Goal: Check status: Check status

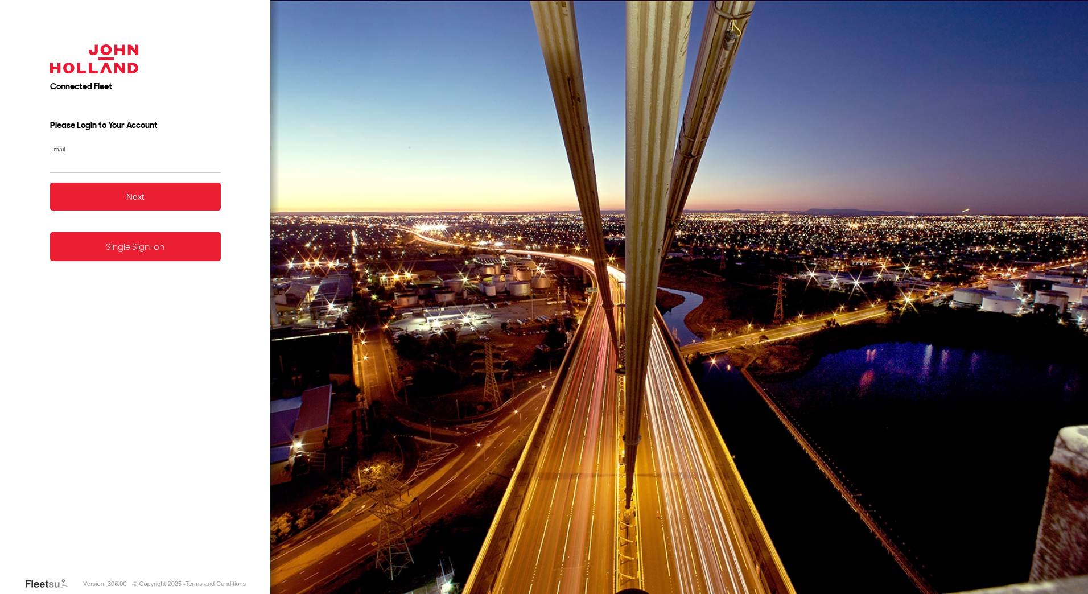
click at [108, 167] on input "Email" at bounding box center [135, 163] width 171 height 20
type input "**********"
click at [50, 183] on button "Next" at bounding box center [135, 197] width 171 height 28
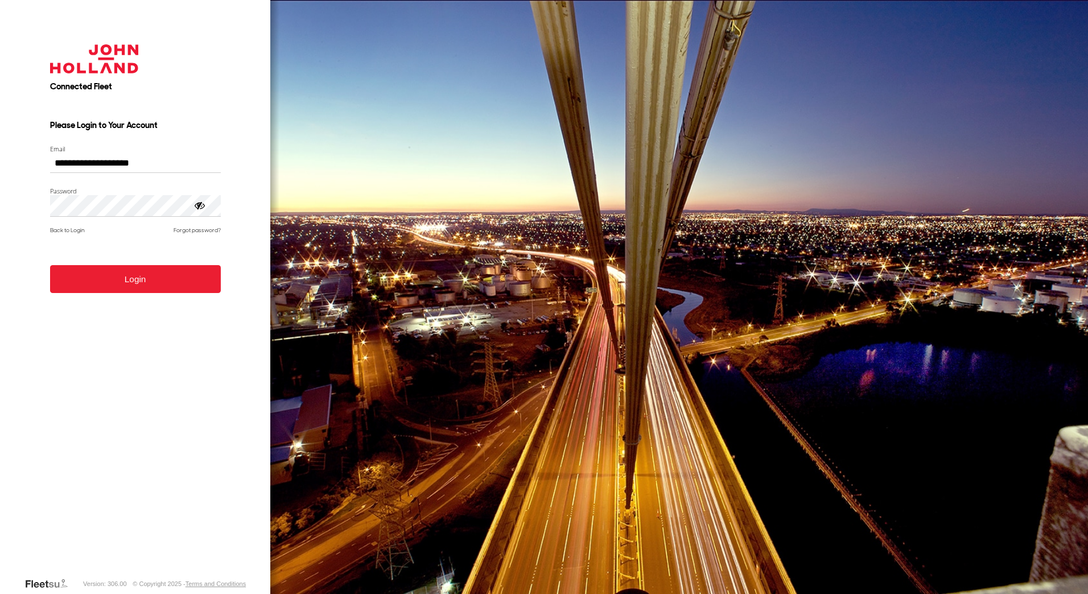
click at [118, 295] on form "**********" at bounding box center [135, 302] width 205 height 550
click at [122, 278] on button "Login" at bounding box center [135, 279] width 171 height 28
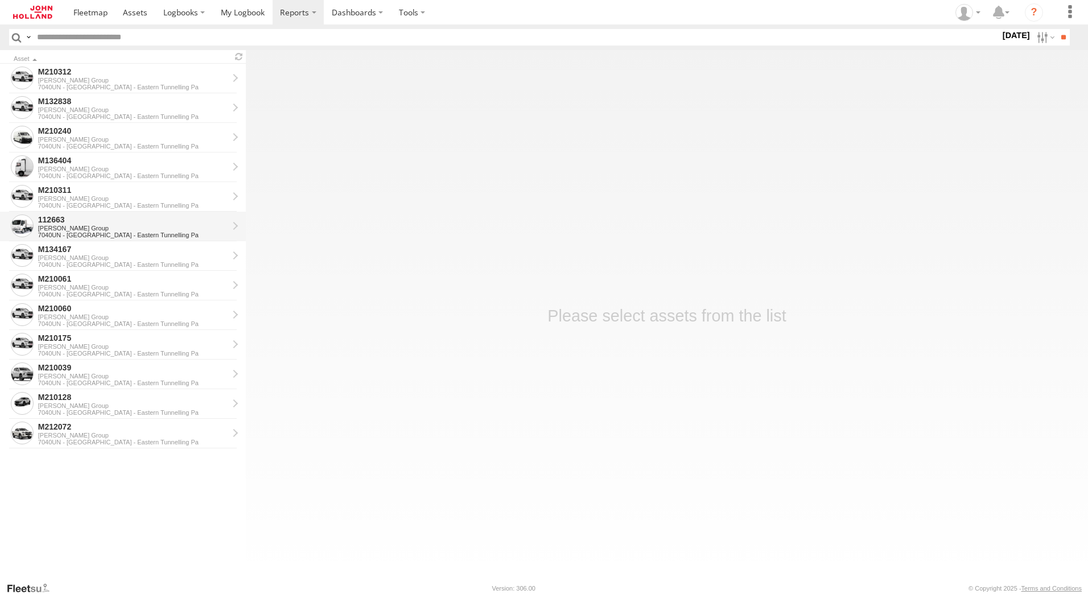
click at [75, 228] on div "[PERSON_NAME] Group" at bounding box center [133, 228] width 190 height 7
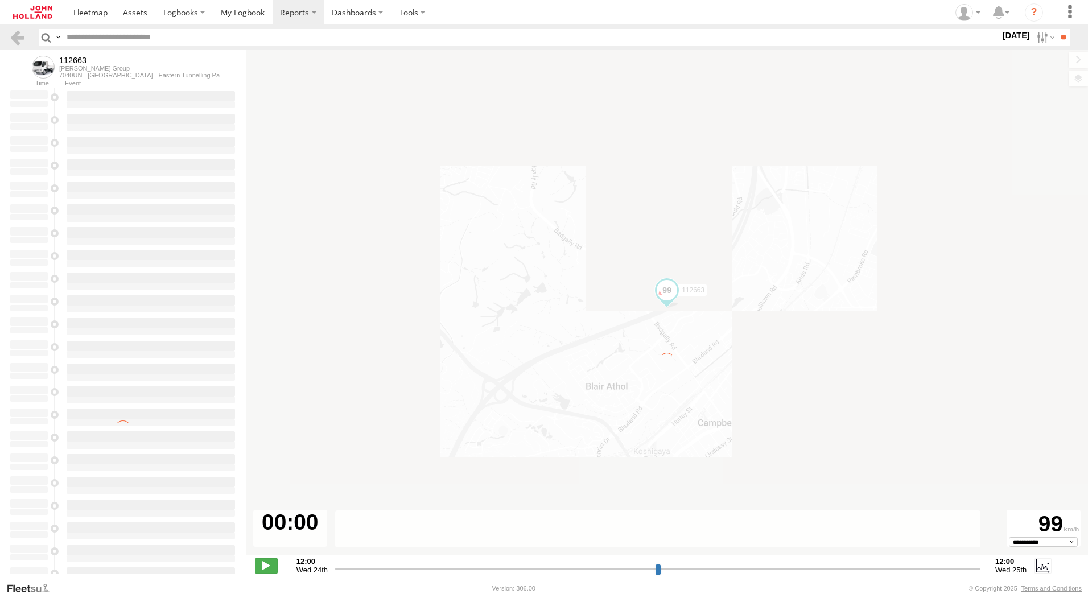
type input "**********"
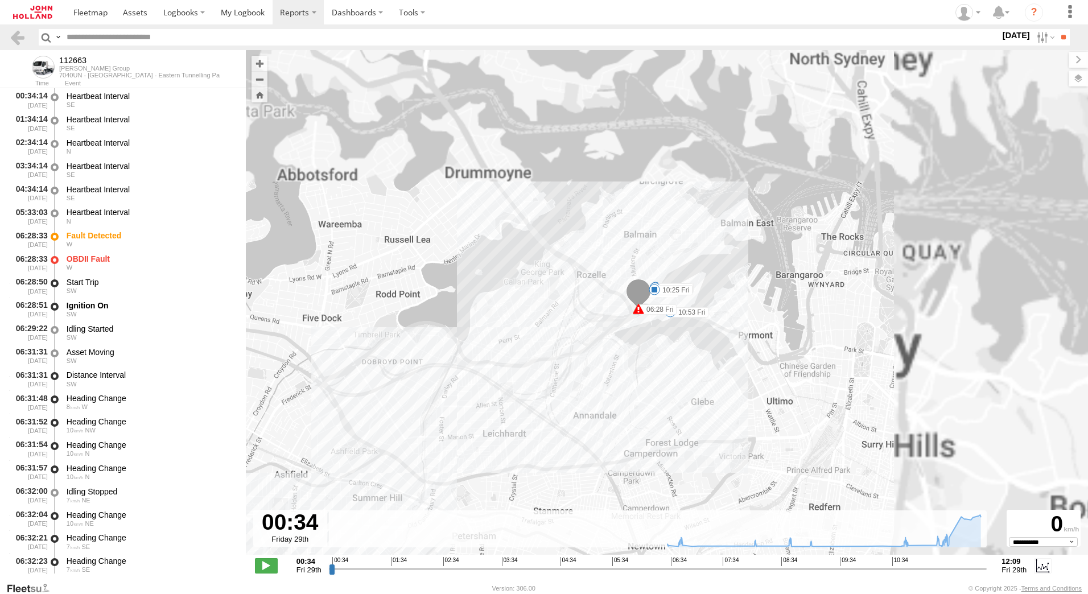
drag, startPoint x: 802, startPoint y: 176, endPoint x: 639, endPoint y: 356, distance: 242.9
click at [639, 356] on div "112663 06:28 Fri 06:28 Fri 08:12 Fri 09:20 Fri 10:25 Fri 10:53 Fri" at bounding box center [667, 308] width 842 height 517
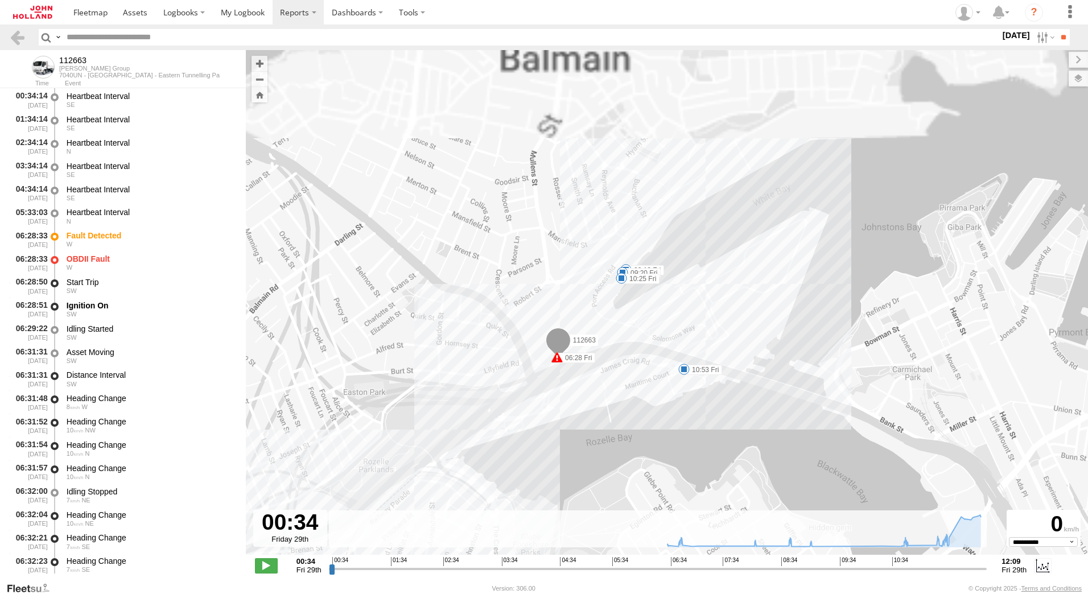
drag, startPoint x: 708, startPoint y: 237, endPoint x: 667, endPoint y: 336, distance: 107.1
click at [667, 336] on div "112663 06:28 Fri 06:28 Fri 08:12 Fri 09:20 Fri 10:25 Fri 10:53 Fri" at bounding box center [667, 308] width 842 height 517
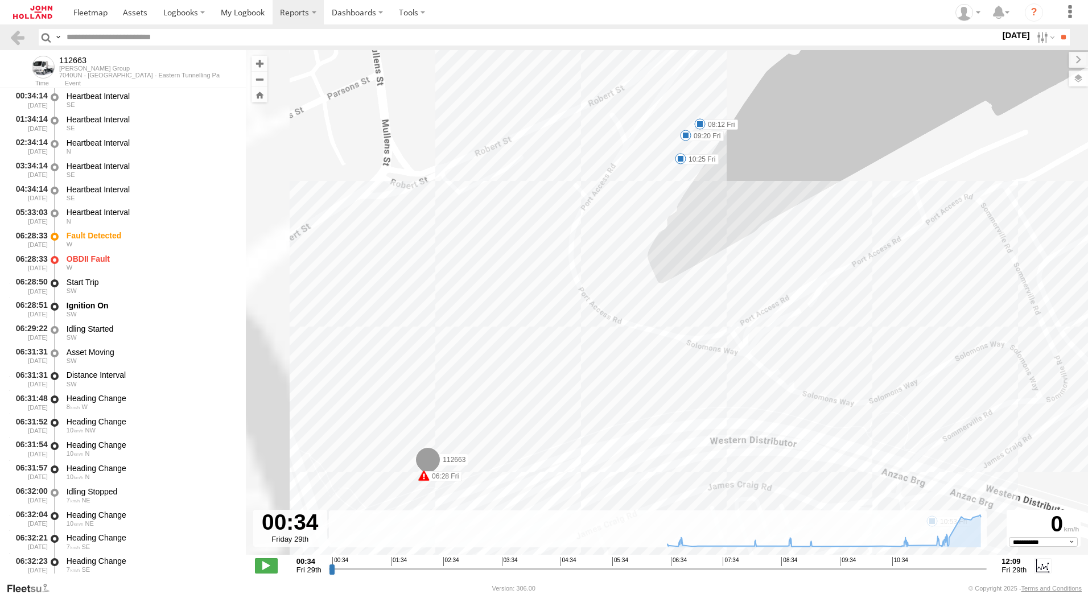
drag, startPoint x: 597, startPoint y: 342, endPoint x: 757, endPoint y: 393, distance: 168.4
click at [757, 393] on div "112663 06:28 Fri 06:28 Fri 08:12 Fri 09:20 Fri 10:25 Fri 10:53 Fri" at bounding box center [667, 308] width 842 height 517
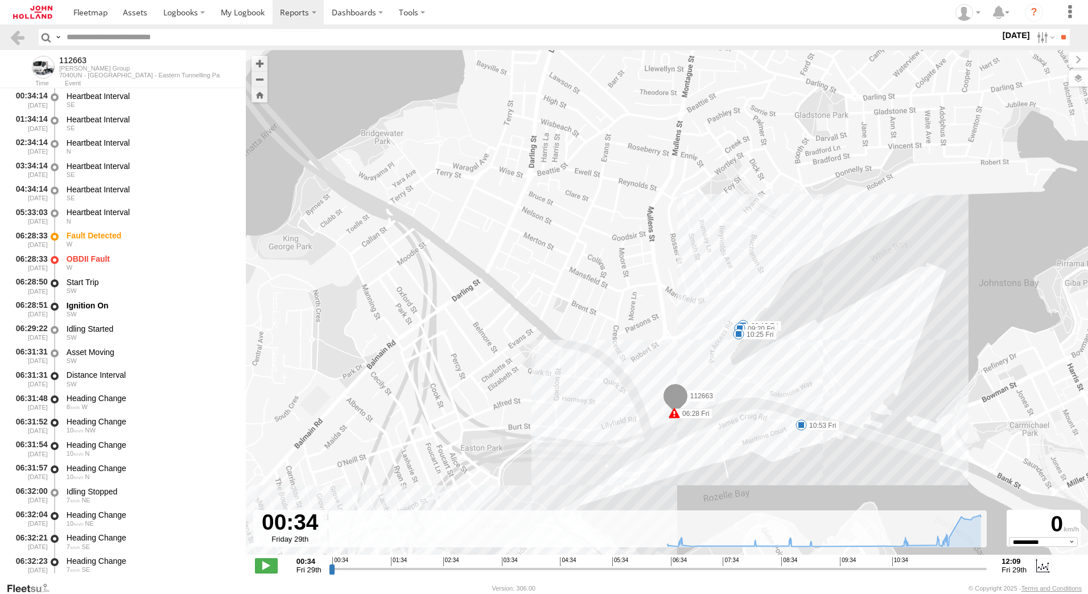
click at [675, 414] on span at bounding box center [674, 412] width 11 height 11
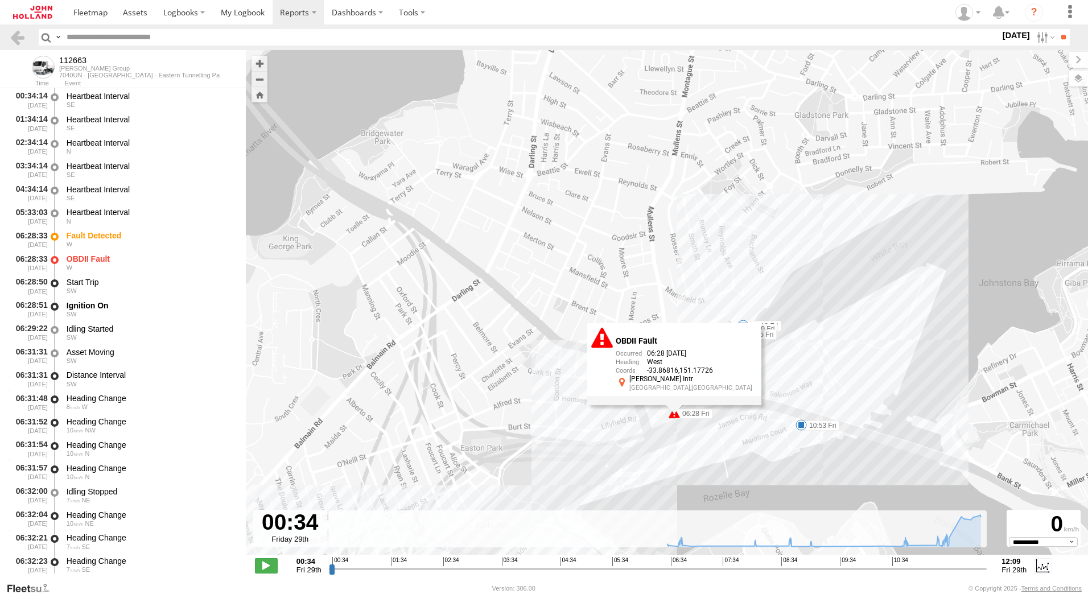
click at [764, 427] on div "112663 06:28 Fri 06:28 Fri 08:12 Fri 09:20 Fri 10:25 Fri 10:53 Fri OBDII Fault …" at bounding box center [667, 308] width 842 height 517
click at [782, 393] on div "112663 06:28 Fri 06:28 Fri 08:12 Fri 09:20 Fri 10:25 Fri 10:53 Fri OBDII Fault …" at bounding box center [667, 308] width 842 height 517
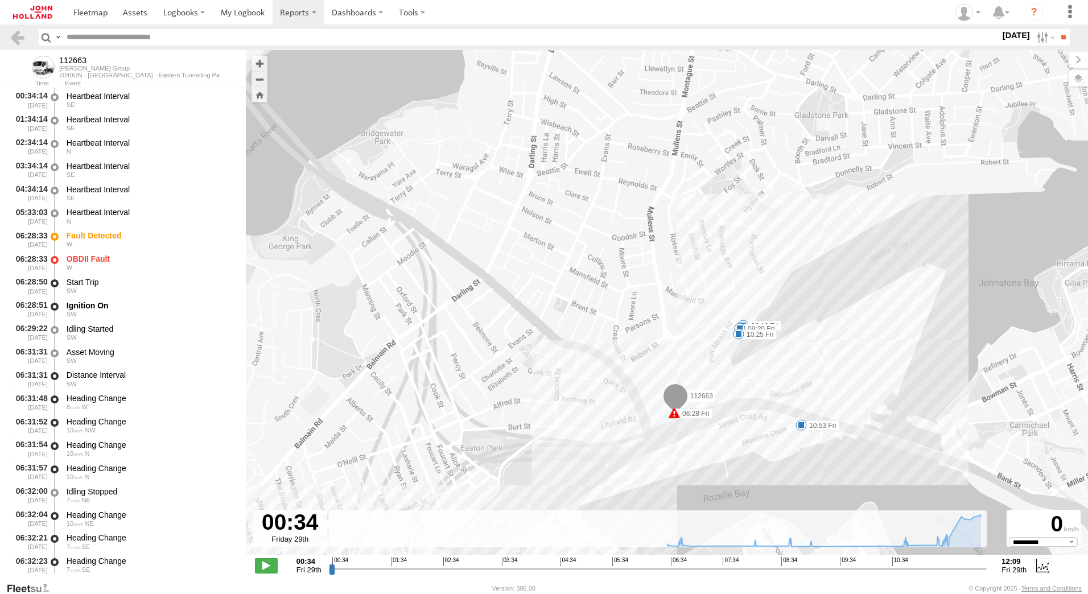
click at [739, 334] on span at bounding box center [738, 333] width 11 height 11
click at [624, 312] on div "112663 06:28 Fri 06:28 Fri 08:12 Fri 09:20 Fri 10:25 Fri 10:53 Fri 10:25 Fri 29…" at bounding box center [667, 308] width 842 height 517
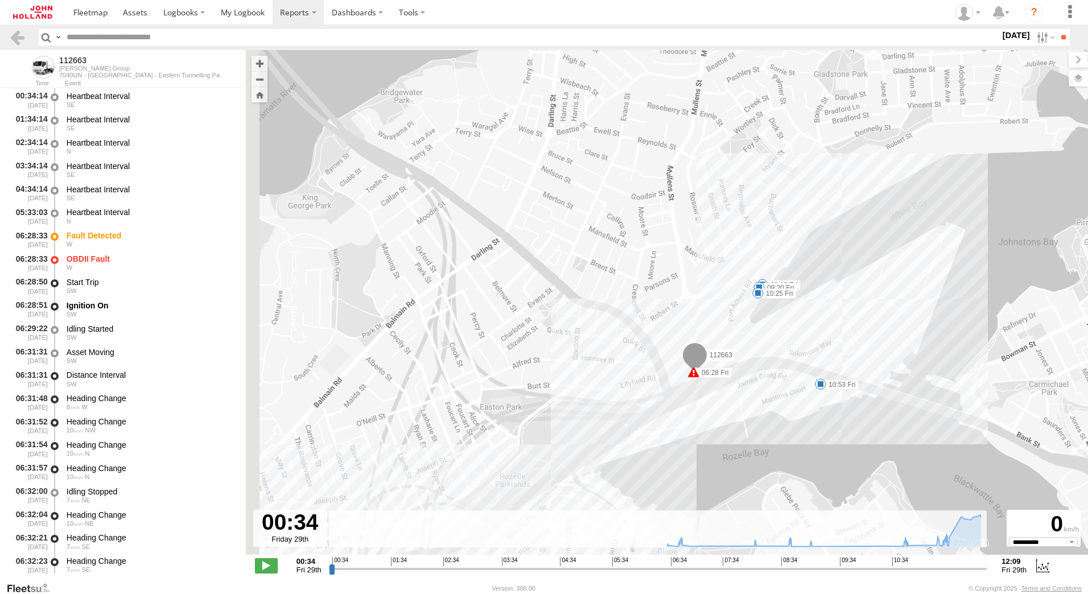
drag, startPoint x: 664, startPoint y: 434, endPoint x: 688, endPoint y: 275, distance: 160.5
click at [688, 275] on div "112663 06:28 Fri 06:28 Fri 08:12 Fri 09:20 Fri 10:25 Fri 10:53 Fri" at bounding box center [667, 308] width 842 height 517
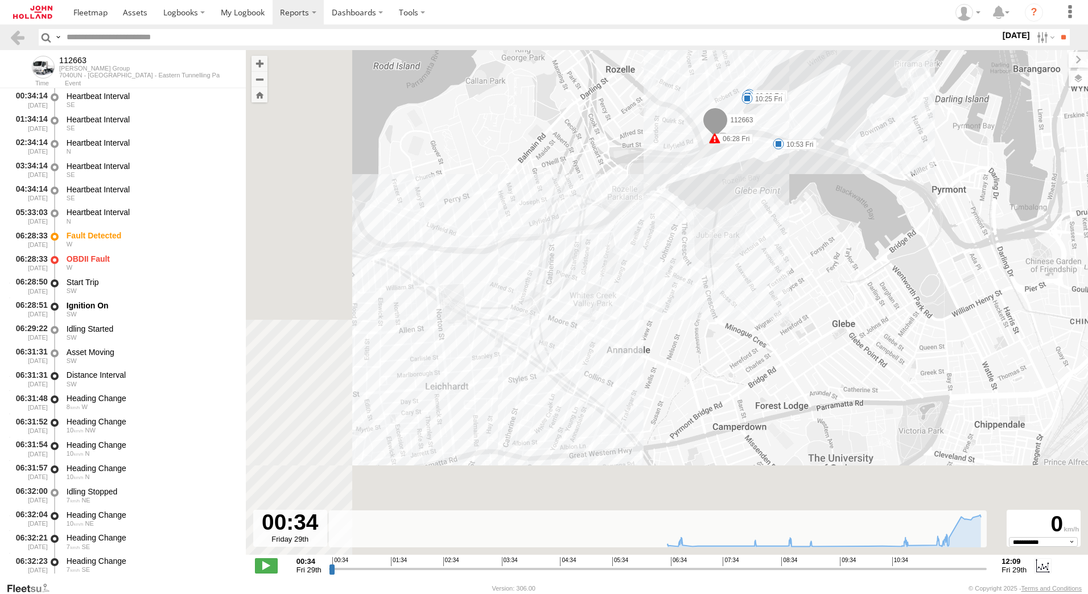
drag, startPoint x: 434, startPoint y: 435, endPoint x: 654, endPoint y: 178, distance: 339.0
click at [654, 178] on div "112663 06:28 Fri 06:28 Fri 08:12 Fri 09:20 Fri 10:25 Fri 10:53 Fri" at bounding box center [667, 308] width 842 height 517
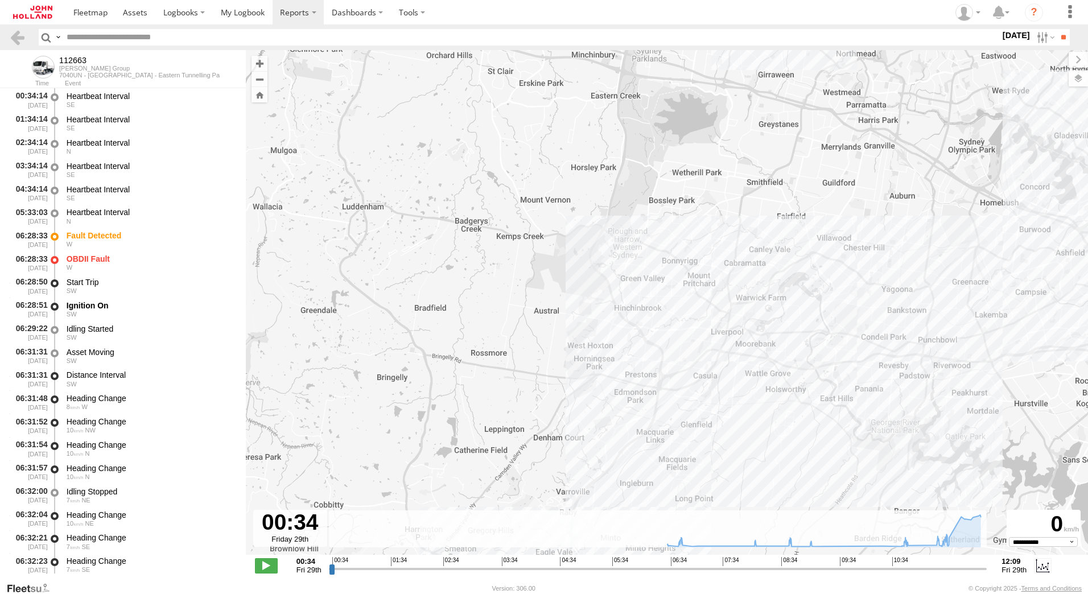
drag, startPoint x: 389, startPoint y: 394, endPoint x: 949, endPoint y: 293, distance: 568.9
click at [964, 311] on div "112663 06:28 Fri 06:28 Fri 08:12 Fri 09:20 Fri 10:25 Fri 10:53 Fri" at bounding box center [667, 308] width 842 height 517
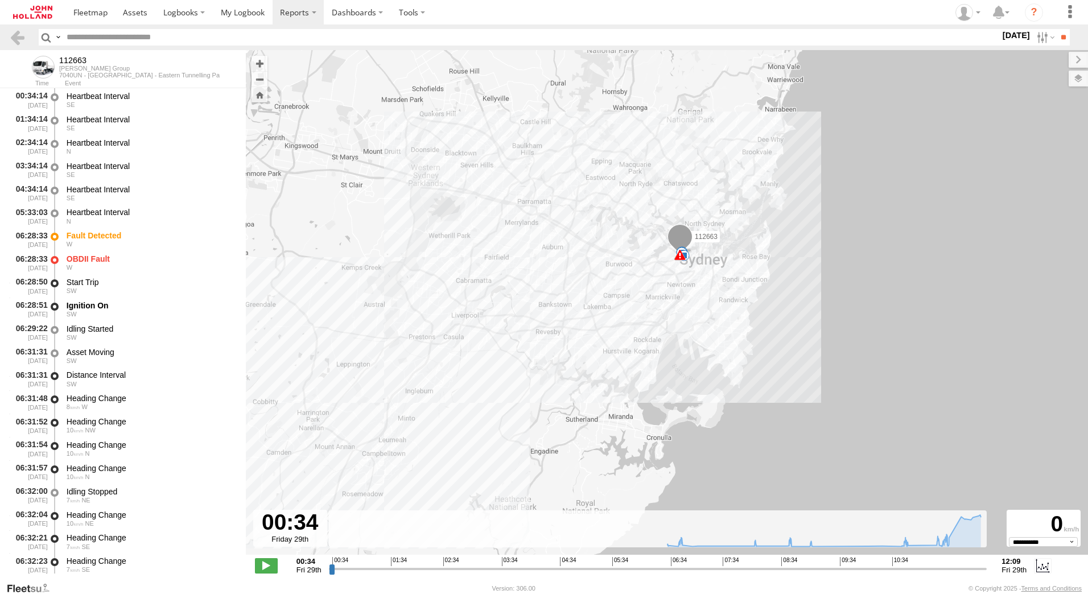
drag, startPoint x: 777, startPoint y: 369, endPoint x: 418, endPoint y: 401, distance: 360.5
click at [418, 401] on div "112663 06:28 Fri 06:28 Fri 08:12 Fri 09:20 Fri 10:25 Fri 10:53 Fri" at bounding box center [667, 308] width 842 height 517
click at [109, 75] on div "7040UN - [GEOGRAPHIC_DATA] - Eastern Tunnelling Pa" at bounding box center [139, 75] width 160 height 7
click at [18, 43] on link at bounding box center [17, 37] width 17 height 17
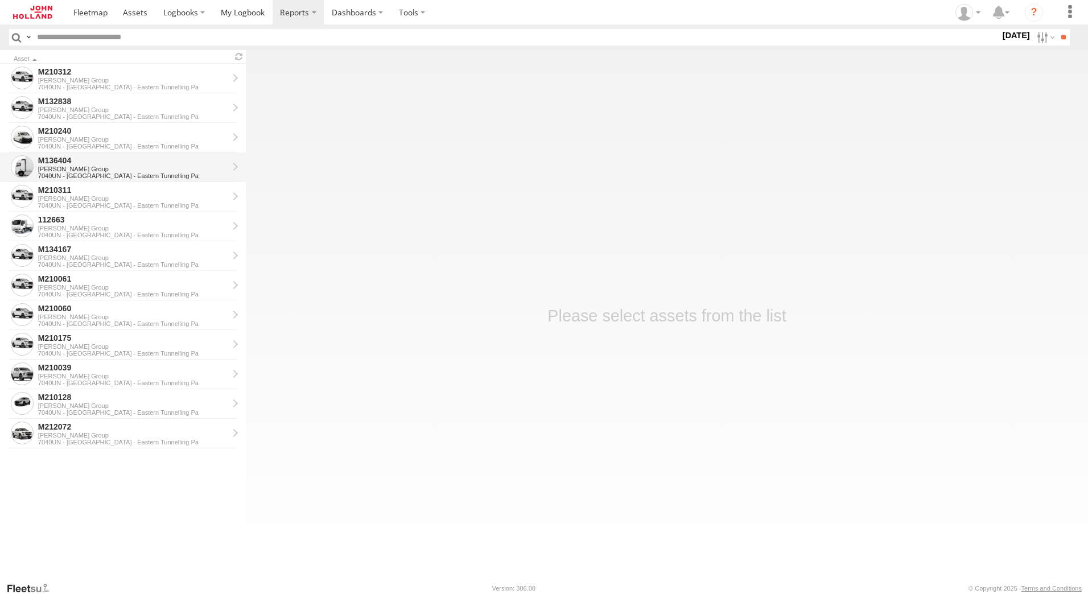
click at [23, 163] on div at bounding box center [22, 166] width 23 height 23
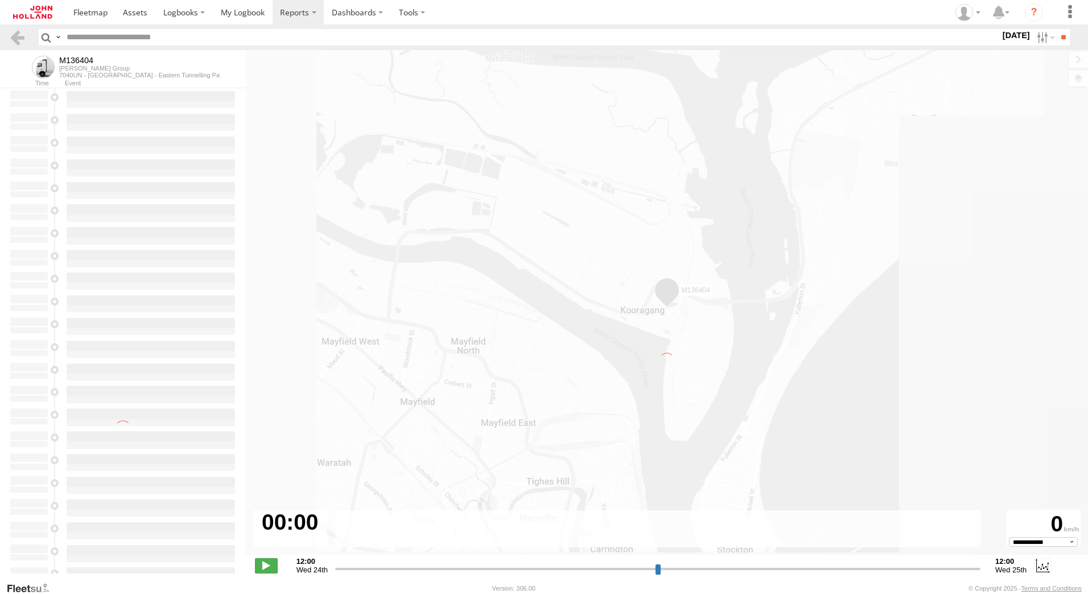
type input "**********"
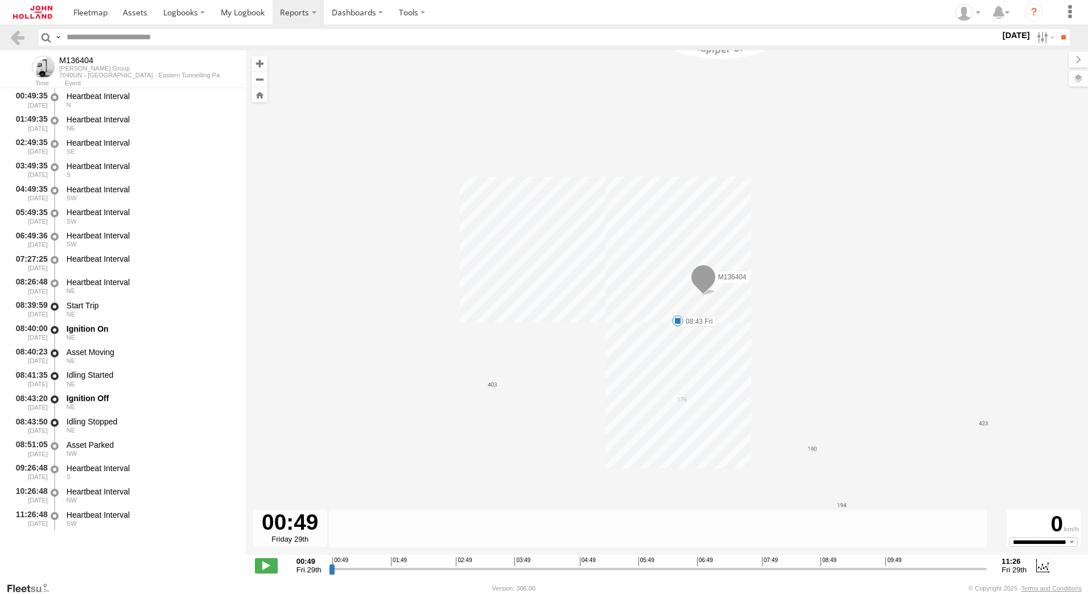
click at [681, 314] on div "M136404 08:43 Fri" at bounding box center [667, 308] width 842 height 517
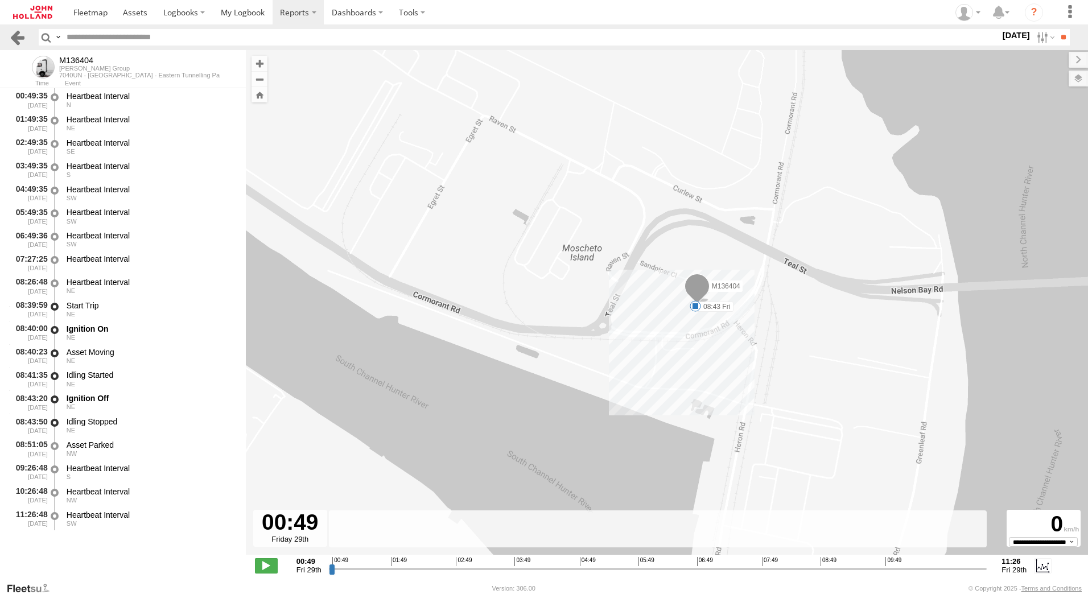
click at [13, 35] on link at bounding box center [17, 37] width 17 height 17
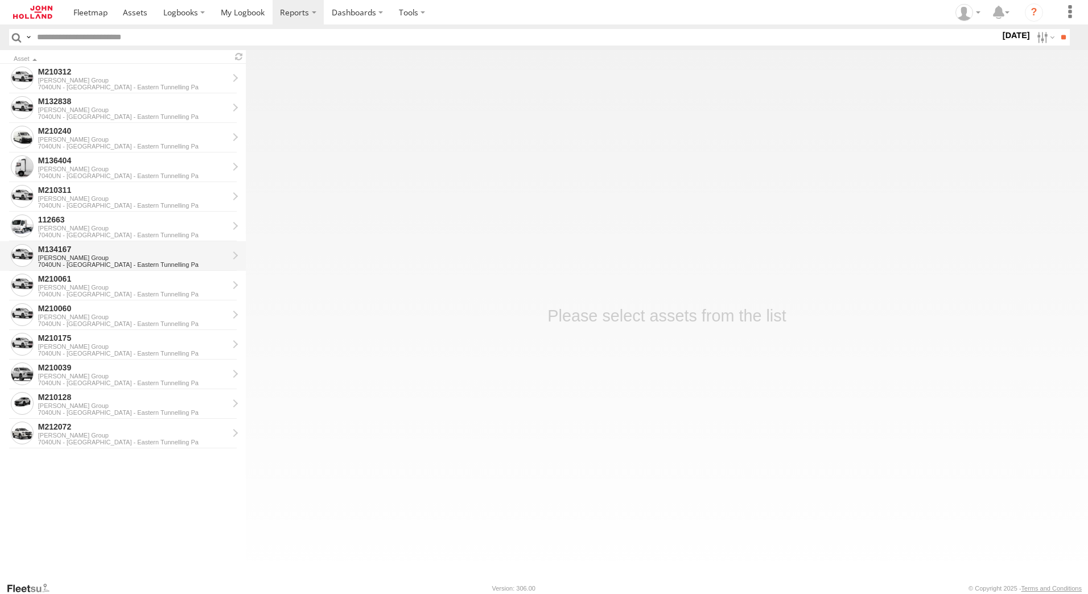
click at [100, 258] on div "[PERSON_NAME] Group" at bounding box center [133, 257] width 190 height 7
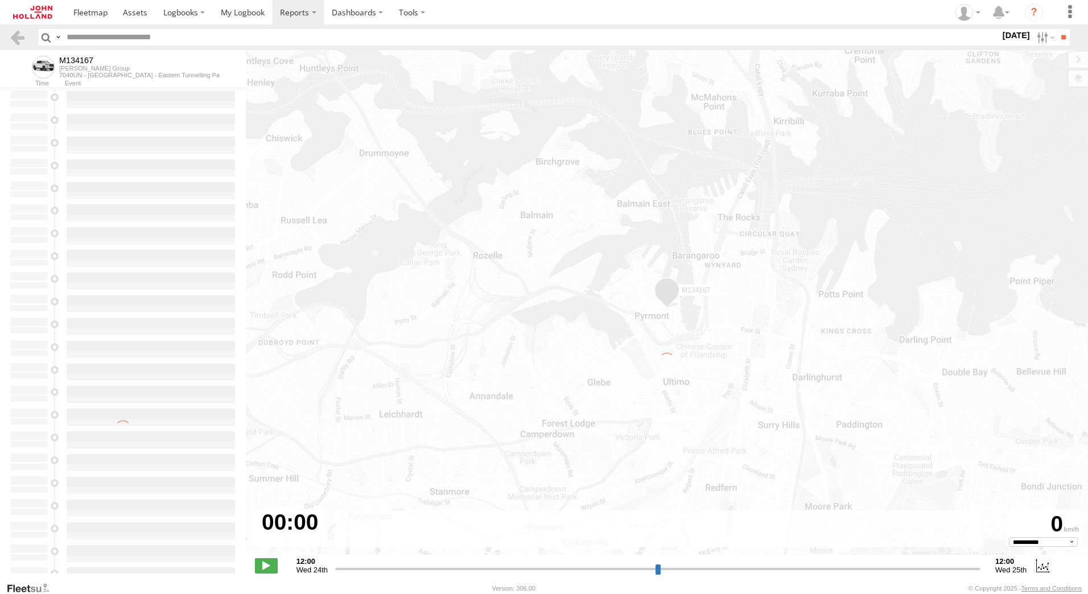
type input "**********"
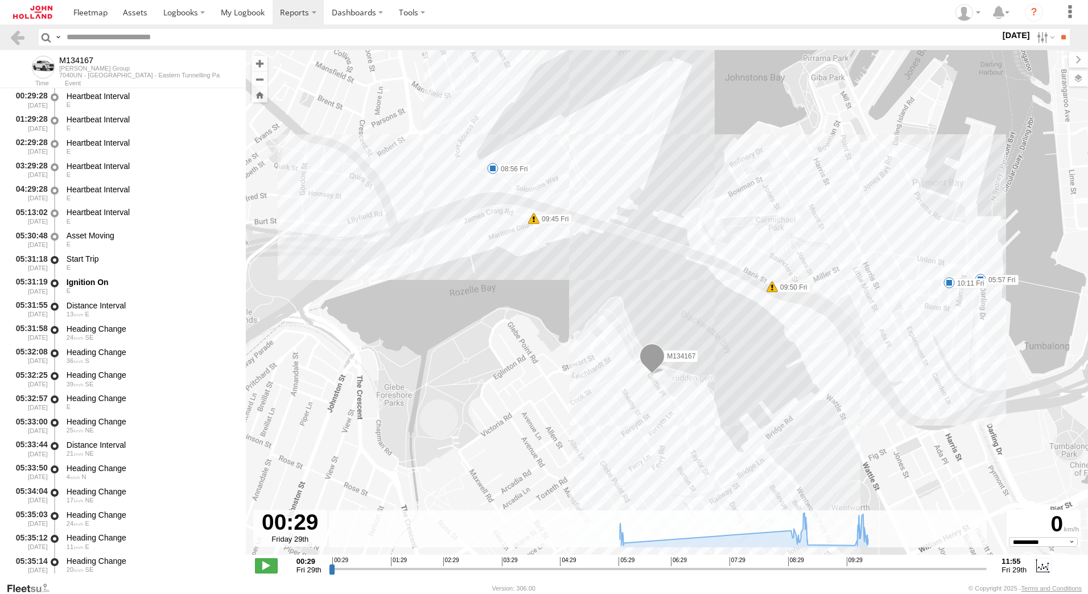
click at [536, 220] on span at bounding box center [533, 218] width 11 height 11
click at [769, 285] on span at bounding box center [771, 286] width 11 height 11
click at [762, 318] on div "M134167 05:57 Fri 08:56 Fri 09:45 Fri 09:50 Fri 10:11 Fri Harsh Braking 09:50 2…" at bounding box center [667, 308] width 842 height 517
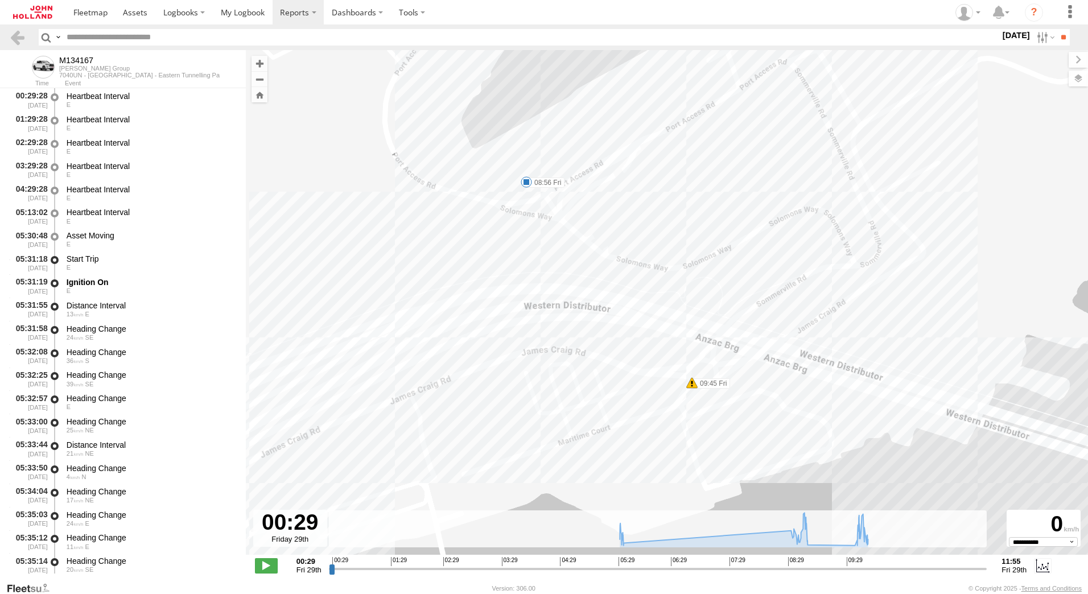
click at [693, 386] on span at bounding box center [691, 382] width 11 height 11
click at [693, 374] on div "Harsh Right Cornering 09:45 29/08/2025 West 26 Maritime Ct Rozelle,NSW" at bounding box center [692, 340] width 172 height 68
click at [732, 401] on div "M134167 05:57 Fri 08:56 Fri 09:45 Fri 09:50 Fri 10:11 Fri" at bounding box center [667, 308] width 842 height 517
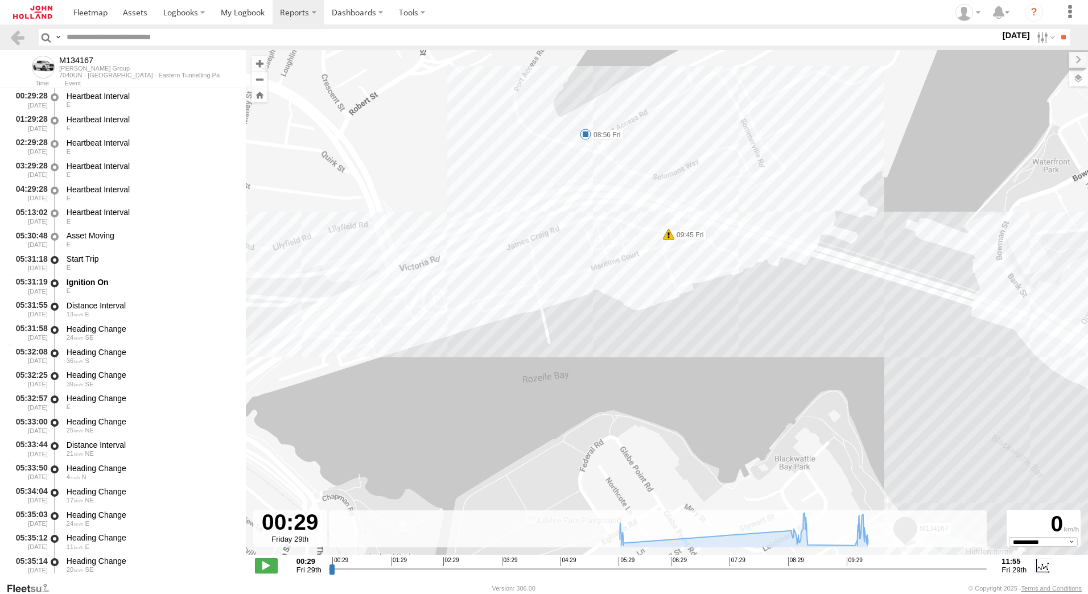
drag, startPoint x: 383, startPoint y: 269, endPoint x: 552, endPoint y: 254, distance: 169.6
click at [552, 254] on div "M134167 05:57 Fri 08:56 Fri 09:45 Fri 09:50 Fri 10:11 Fri" at bounding box center [667, 308] width 842 height 517
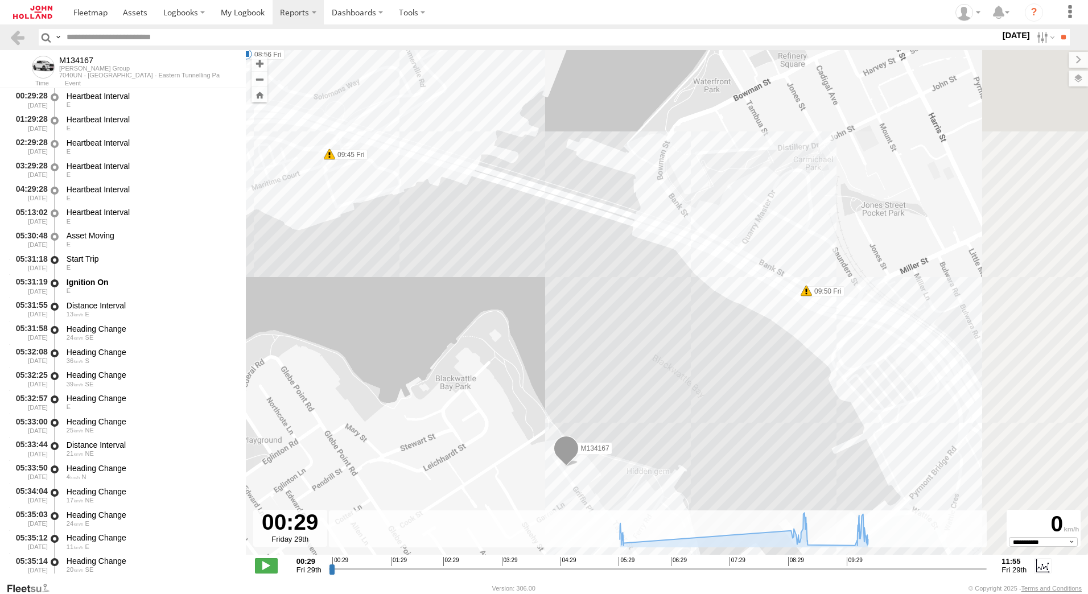
drag, startPoint x: 868, startPoint y: 311, endPoint x: 470, endPoint y: 226, distance: 407.1
click at [470, 226] on div "M134167 05:57 Fri 08:56 Fri 09:45 Fri 09:50 Fri 10:11 Fri" at bounding box center [667, 308] width 842 height 517
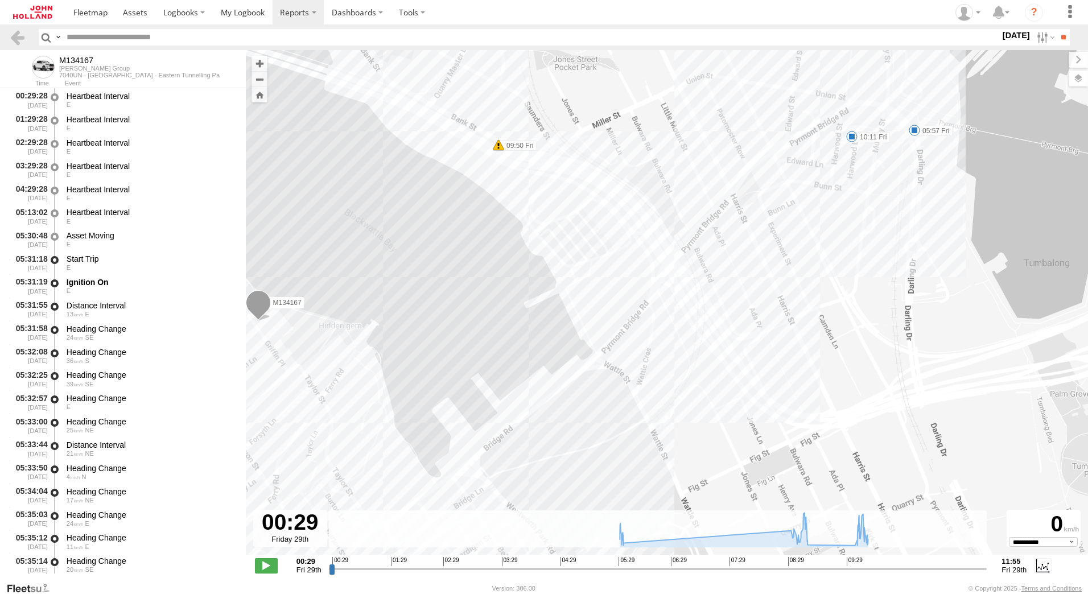
drag, startPoint x: 866, startPoint y: 301, endPoint x: 655, endPoint y: 159, distance: 254.5
click at [655, 159] on div "M134167 05:57 Fri 08:56 Fri 09:45 Fri 09:50 Fri 10:11 Fri" at bounding box center [667, 308] width 842 height 517
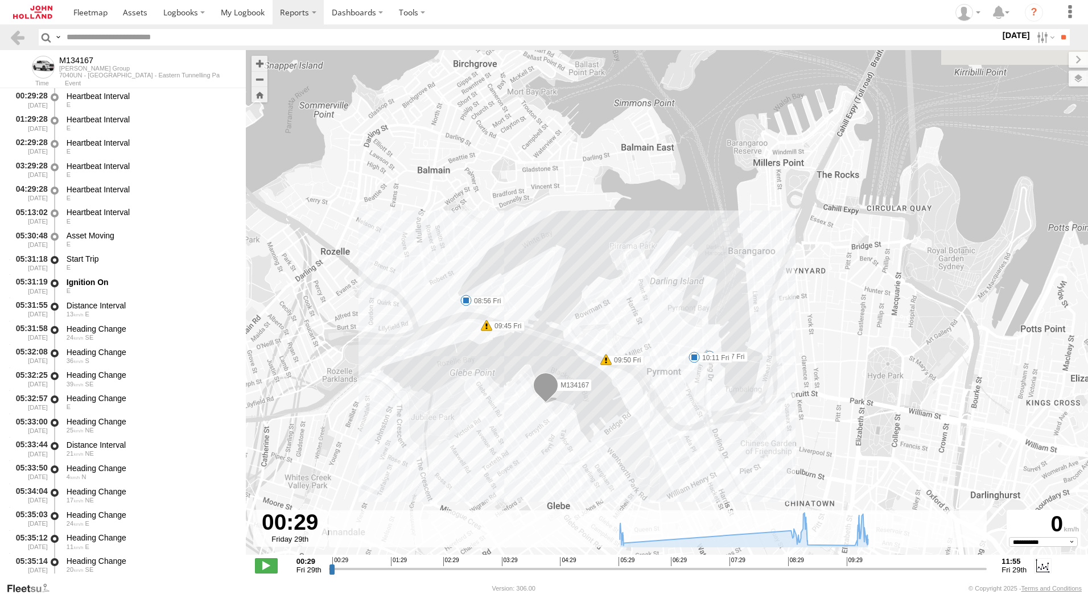
drag, startPoint x: 531, startPoint y: 361, endPoint x: 560, endPoint y: 426, distance: 71.4
click at [560, 426] on div "M134167 05:57 Fri 08:56 Fri 09:45 Fri 09:50 Fri 10:11 Fri" at bounding box center [667, 308] width 842 height 517
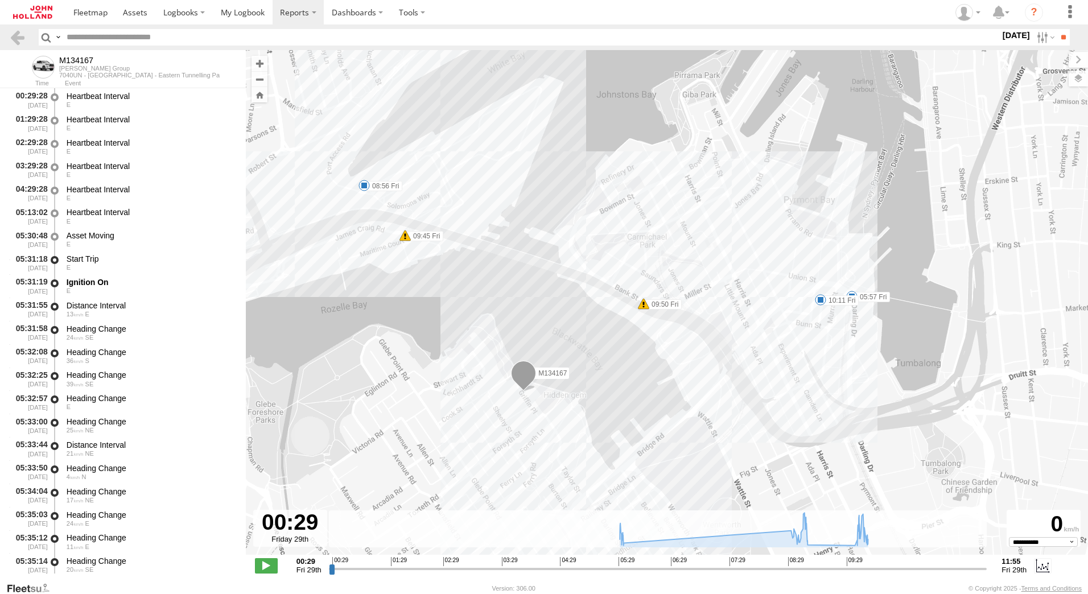
drag, startPoint x: 803, startPoint y: 449, endPoint x: 776, endPoint y: 416, distance: 43.3
click at [776, 416] on div "M134167 05:57 Fri 08:56 Fri 09:45 Fri 09:50 Fri 10:11 Fri" at bounding box center [667, 308] width 842 height 517
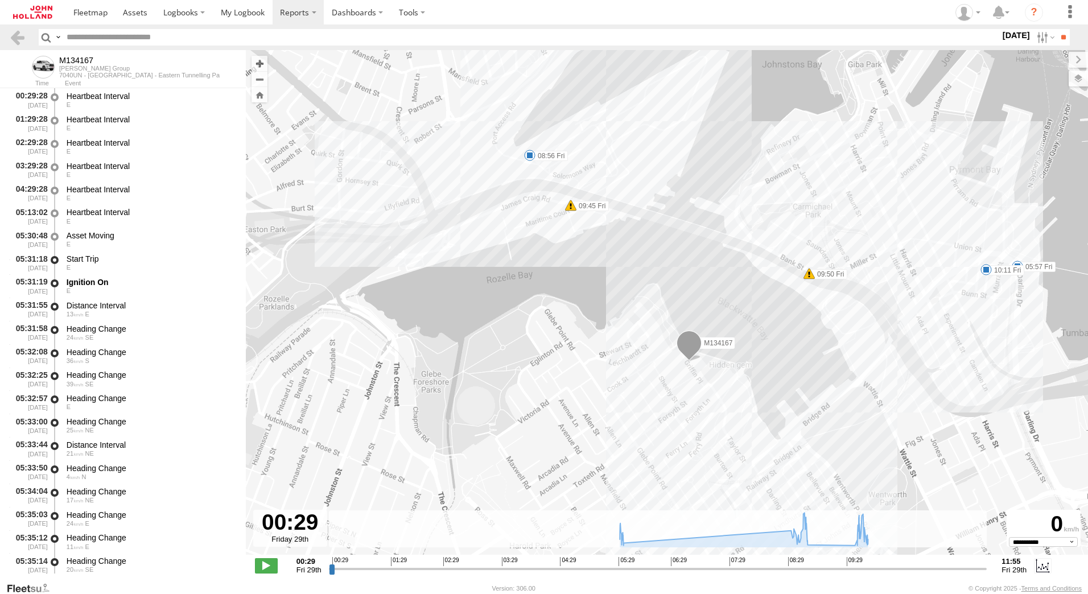
drag, startPoint x: 453, startPoint y: 282, endPoint x: 605, endPoint y: 248, distance: 155.0
click at [605, 248] on div "M134167 05:57 Fri 08:56 Fri 09:45 Fri 09:50 Fri 10:11 Fri" at bounding box center [667, 308] width 842 height 517
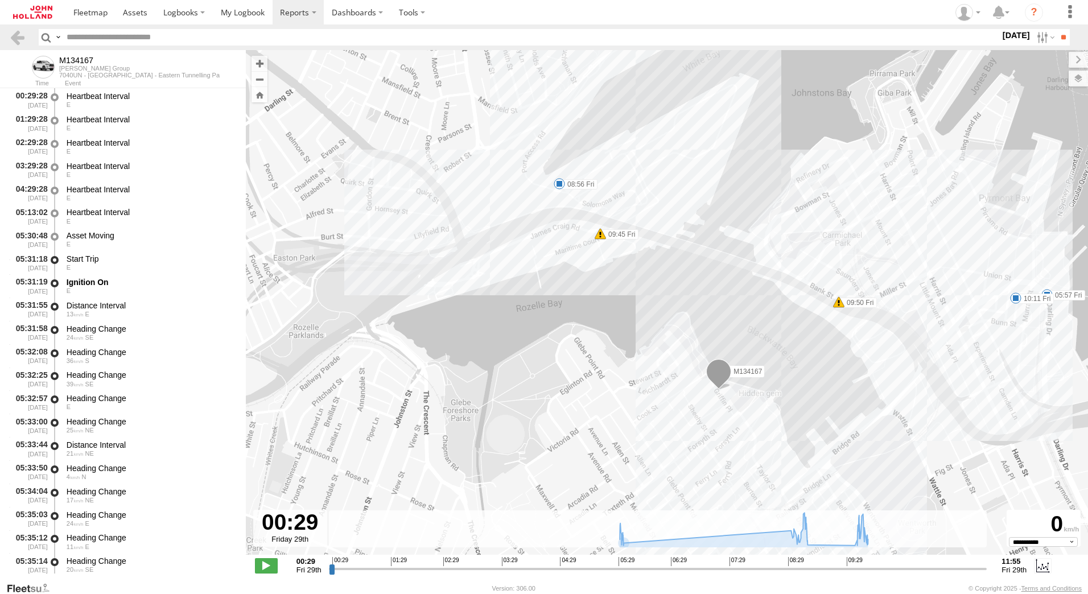
drag, startPoint x: 670, startPoint y: 318, endPoint x: 708, endPoint y: 374, distance: 68.0
click at [709, 373] on span at bounding box center [718, 375] width 25 height 31
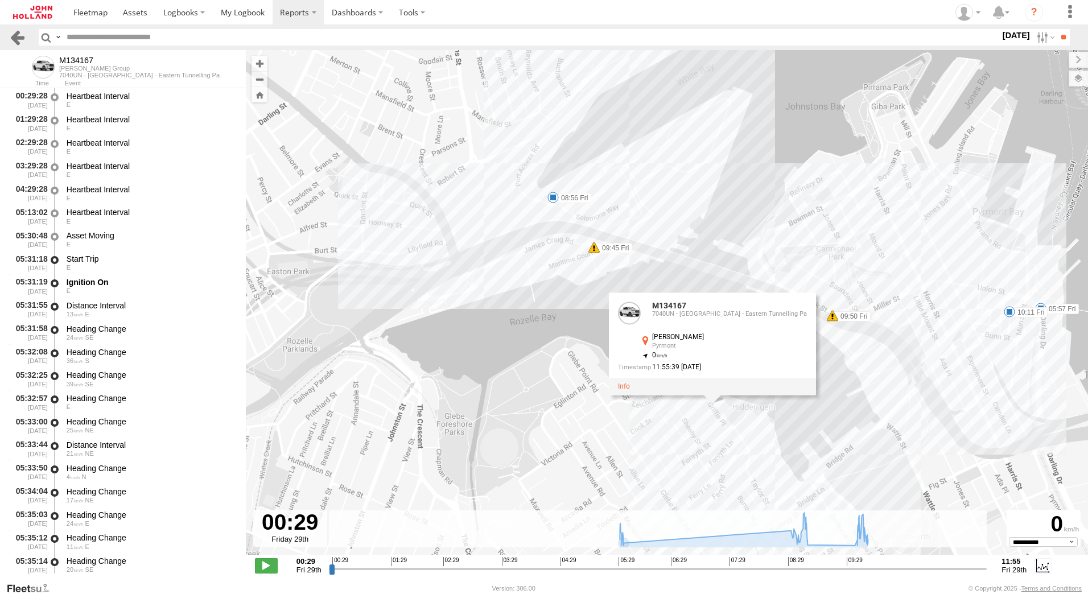
click at [19, 37] on link at bounding box center [17, 37] width 17 height 17
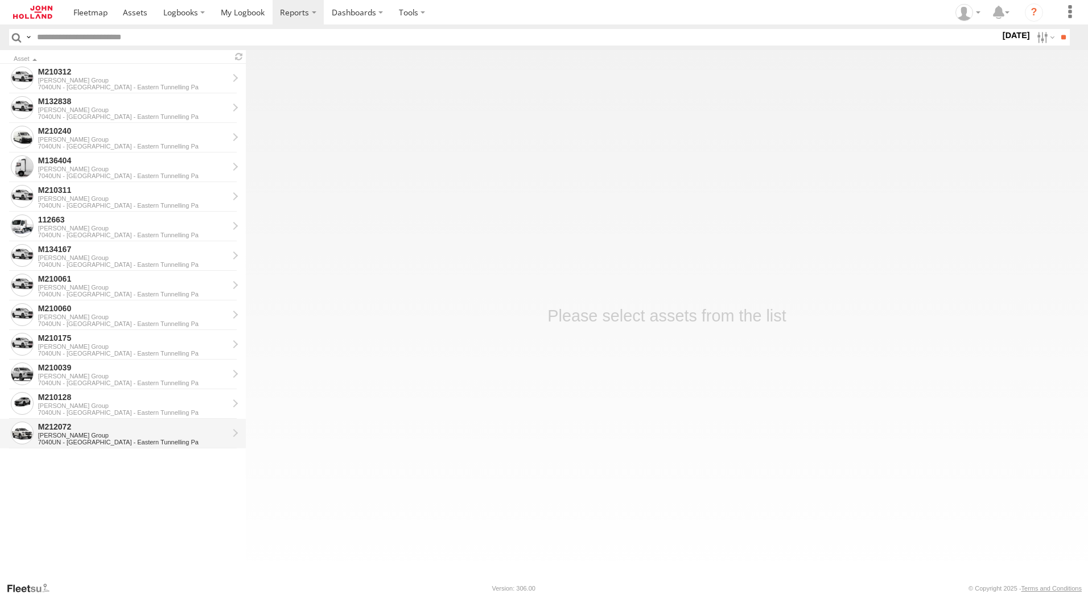
click at [93, 430] on div "M212072" at bounding box center [133, 427] width 190 height 10
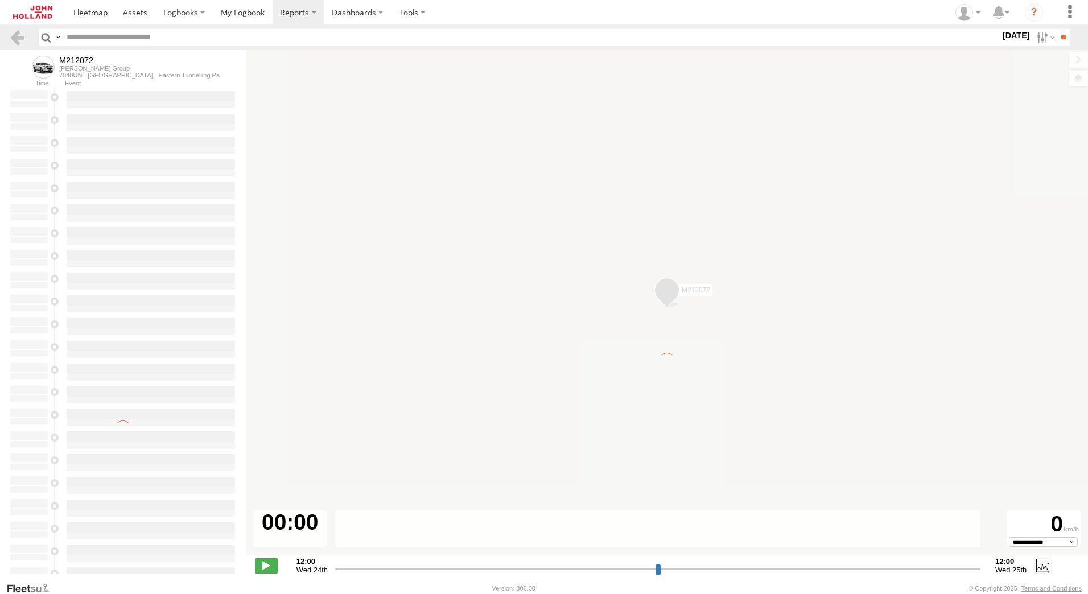
type input "**********"
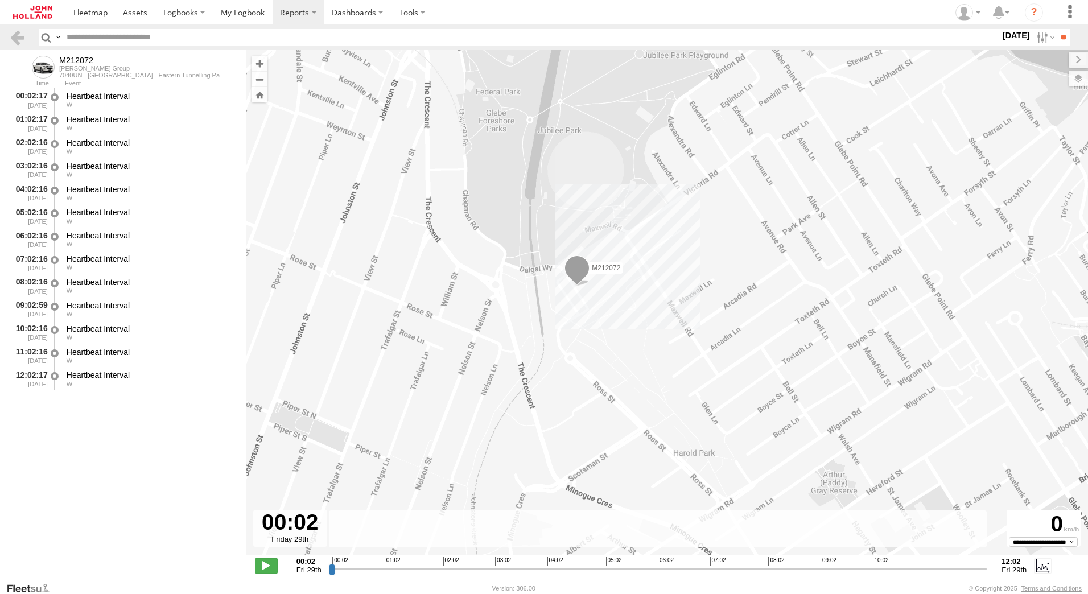
drag, startPoint x: 660, startPoint y: 333, endPoint x: 681, endPoint y: 281, distance: 56.4
click at [681, 281] on div "M212072" at bounding box center [667, 308] width 842 height 517
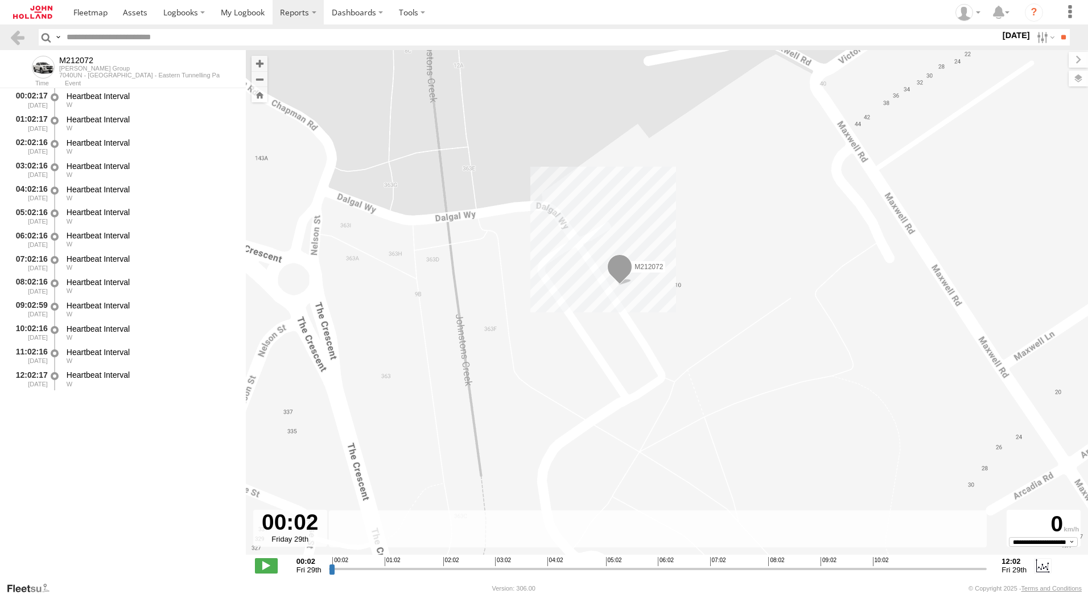
drag, startPoint x: 632, startPoint y: 249, endPoint x: 648, endPoint y: 476, distance: 228.2
click at [648, 476] on div "M212072" at bounding box center [667, 308] width 842 height 517
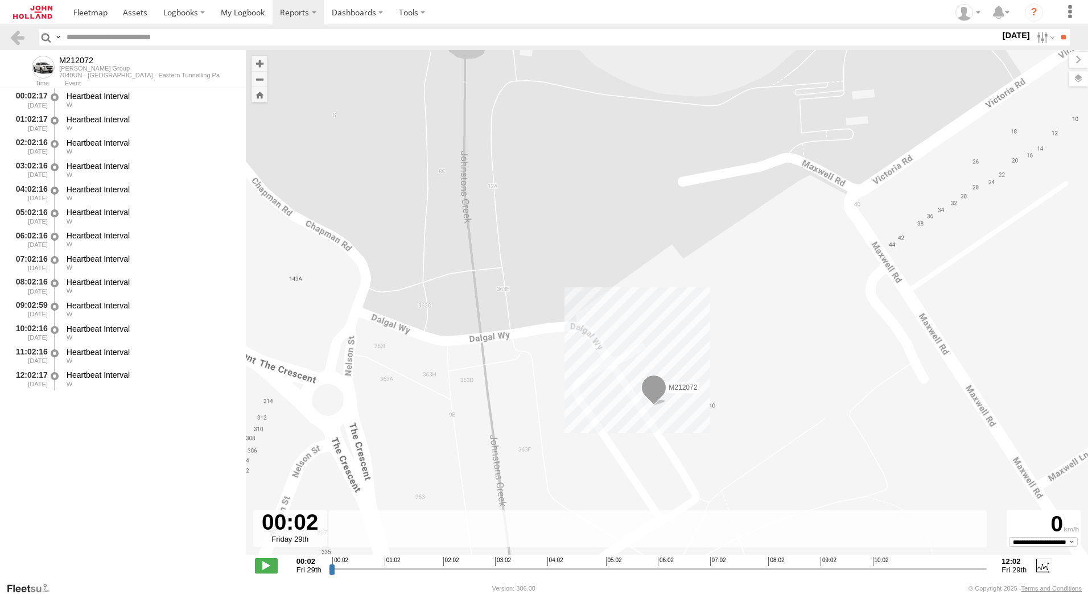
drag, startPoint x: 490, startPoint y: 283, endPoint x: 526, endPoint y: 403, distance: 125.7
click at [526, 403] on div "M212072" at bounding box center [667, 308] width 842 height 517
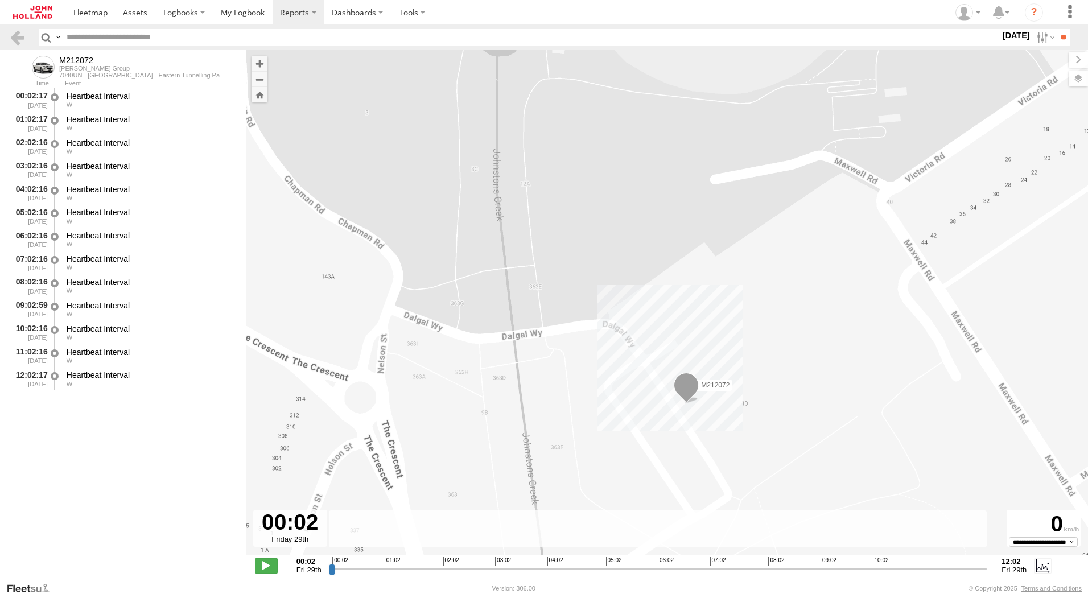
drag, startPoint x: 596, startPoint y: 345, endPoint x: 658, endPoint y: 336, distance: 62.8
click at [658, 336] on div "M212072" at bounding box center [667, 308] width 842 height 517
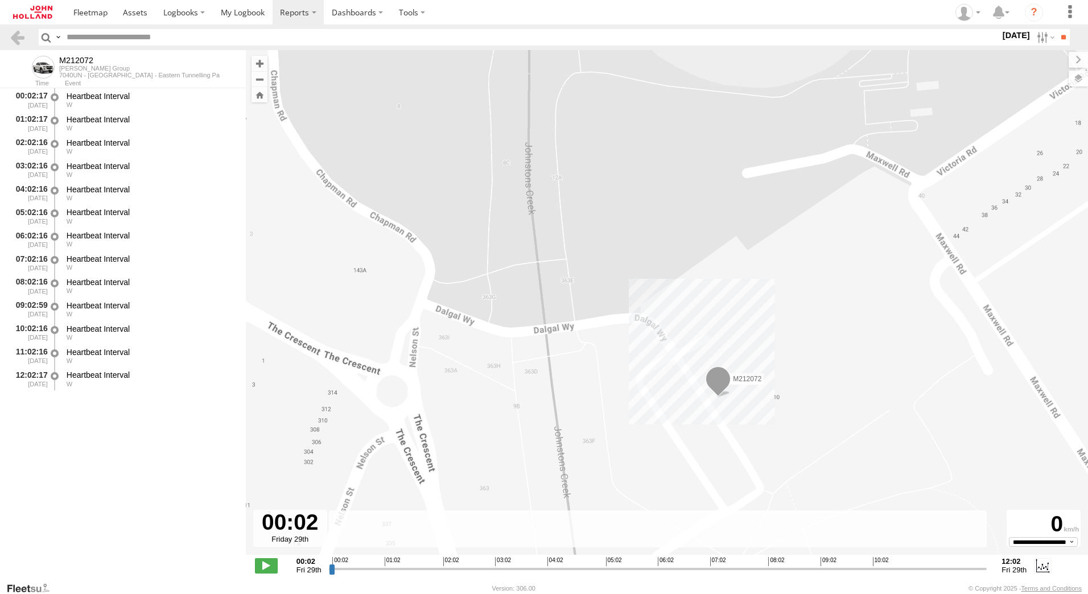
click at [716, 374] on span at bounding box center [718, 381] width 25 height 31
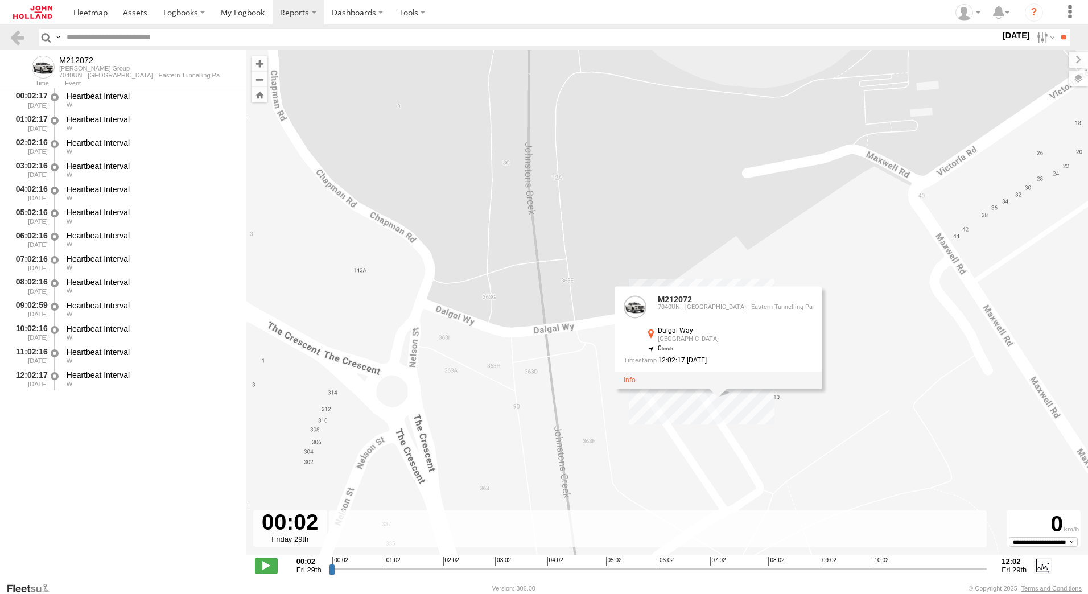
click at [853, 332] on div "M212072 M212072 7040UN - Sydney Metro West - Eastern Tunnelling Pa Dalgal Way F…" at bounding box center [667, 308] width 842 height 517
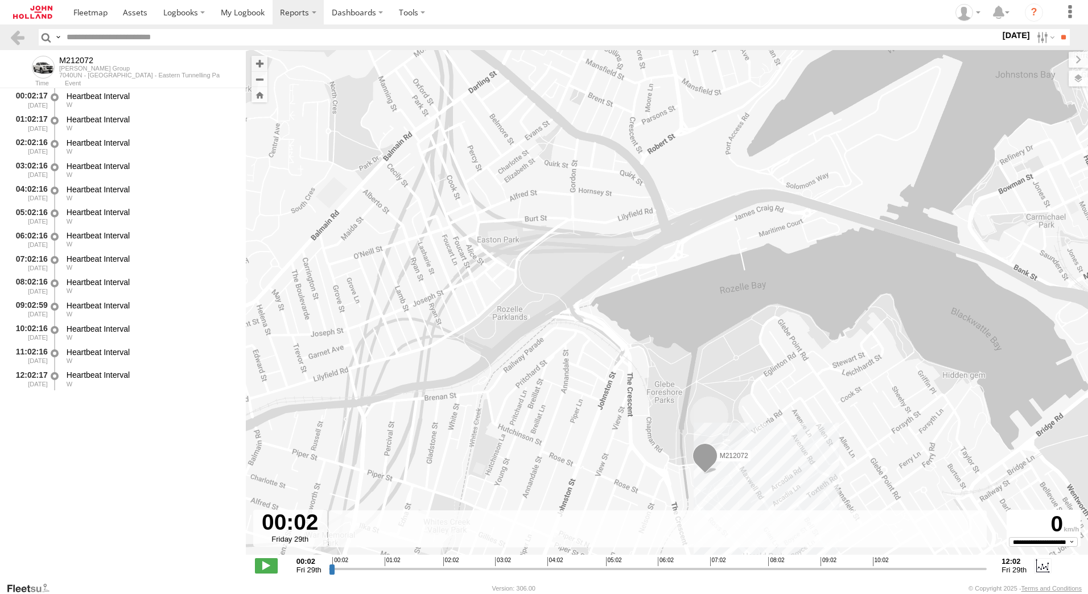
drag, startPoint x: 710, startPoint y: 244, endPoint x: 653, endPoint y: 356, distance: 126.2
click at [658, 358] on div "M212072" at bounding box center [667, 308] width 842 height 517
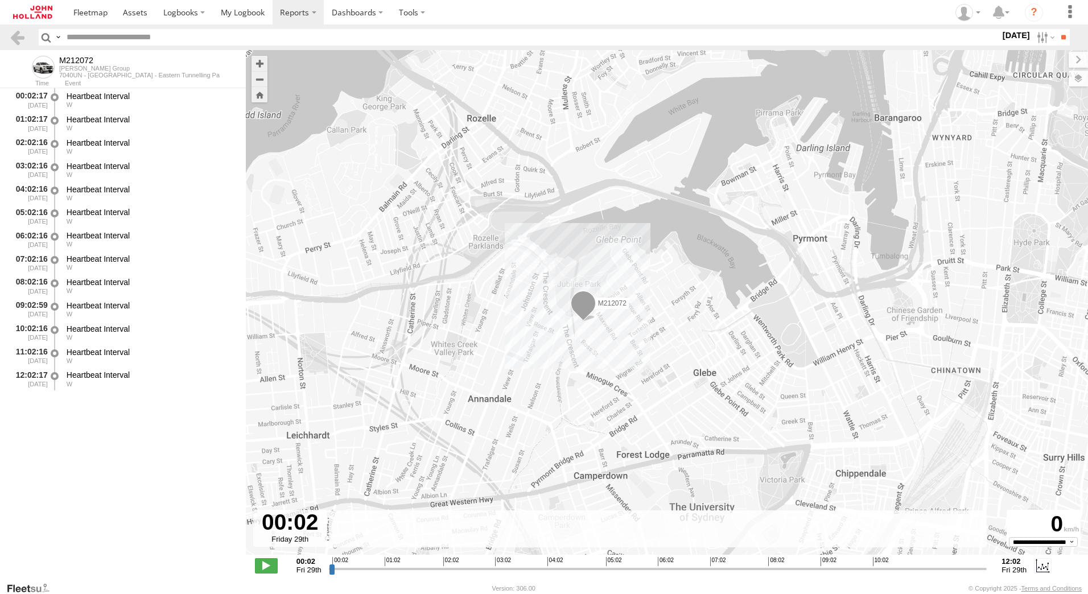
drag, startPoint x: 802, startPoint y: 258, endPoint x: 710, endPoint y: 162, distance: 132.8
click at [710, 162] on div "M212072" at bounding box center [667, 308] width 842 height 517
click at [12, 34] on link at bounding box center [17, 37] width 17 height 17
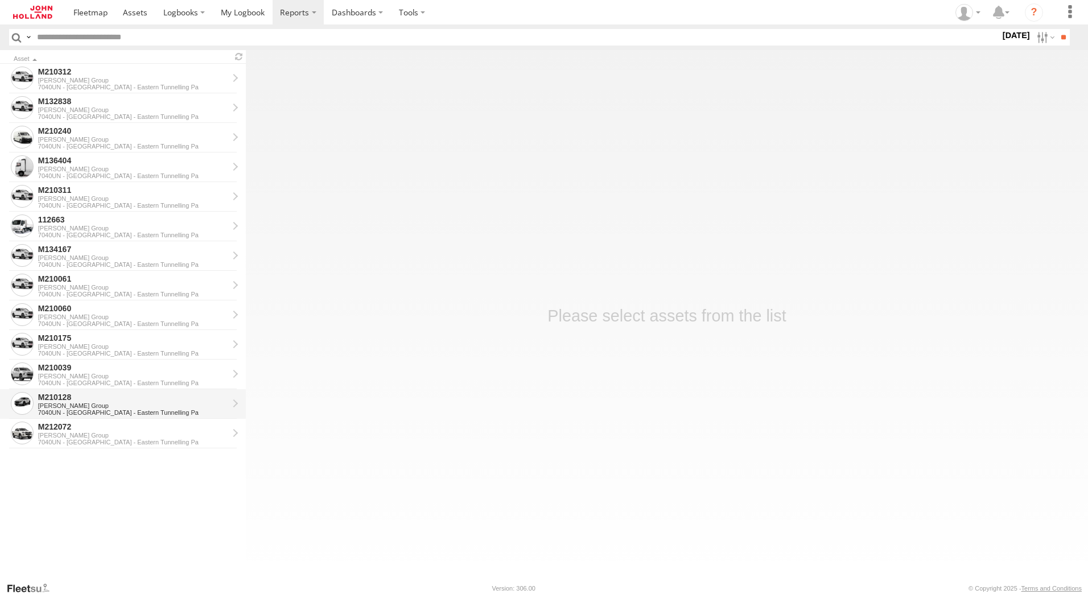
click at [64, 403] on div "[PERSON_NAME] Group" at bounding box center [133, 405] width 190 height 7
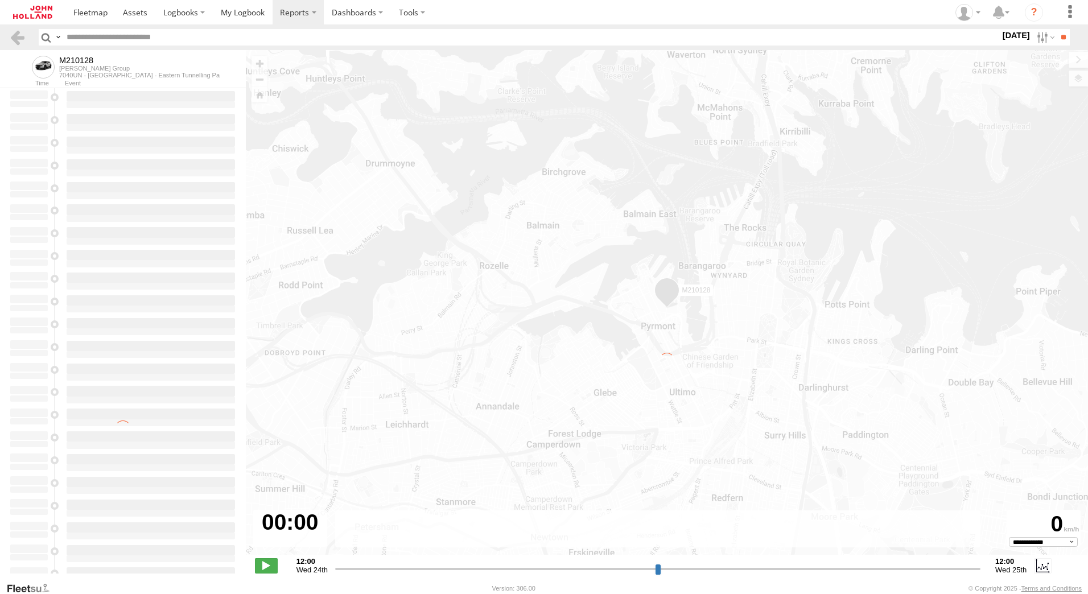
type input "**********"
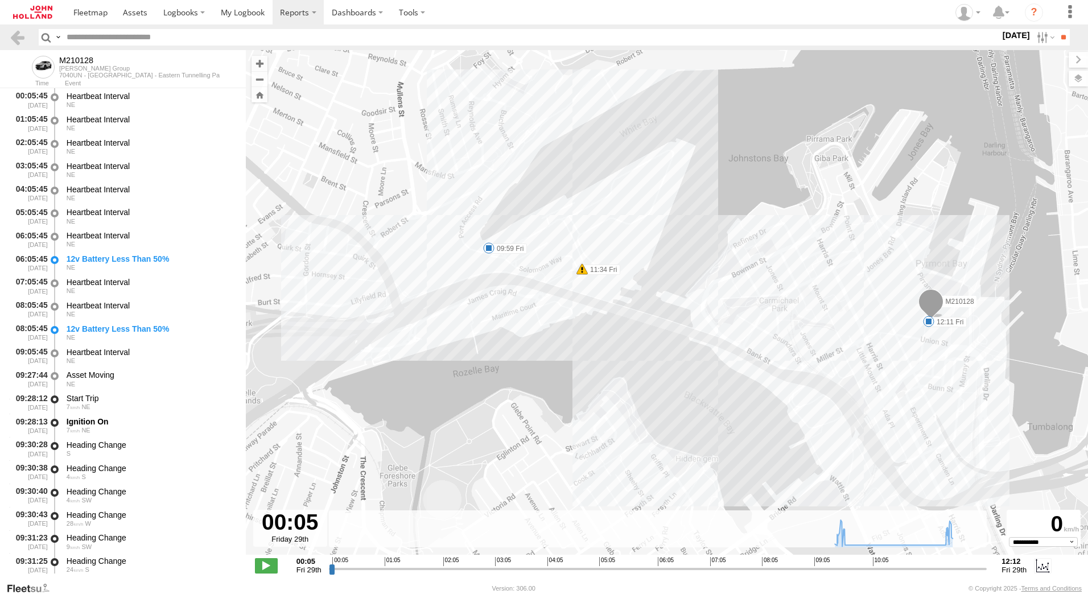
drag, startPoint x: 1002, startPoint y: 325, endPoint x: 980, endPoint y: 336, distance: 24.2
click at [980, 336] on div "M210128 09:59 Fri 11:34 Fri 12:11 Fri" at bounding box center [667, 308] width 842 height 517
click at [15, 38] on link at bounding box center [17, 37] width 17 height 17
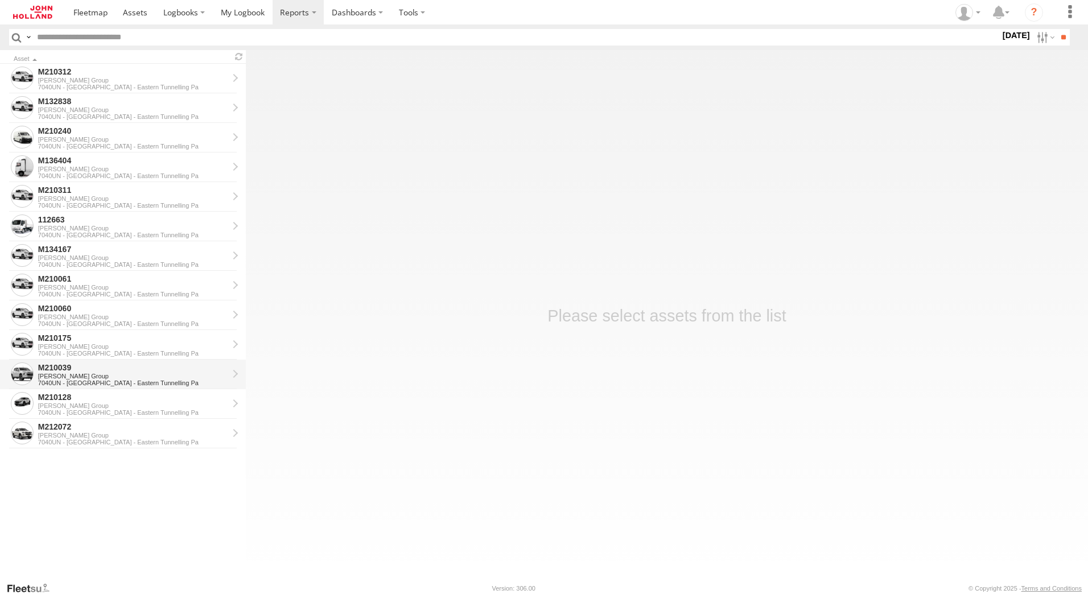
click at [70, 374] on div "[PERSON_NAME] Group" at bounding box center [133, 376] width 190 height 7
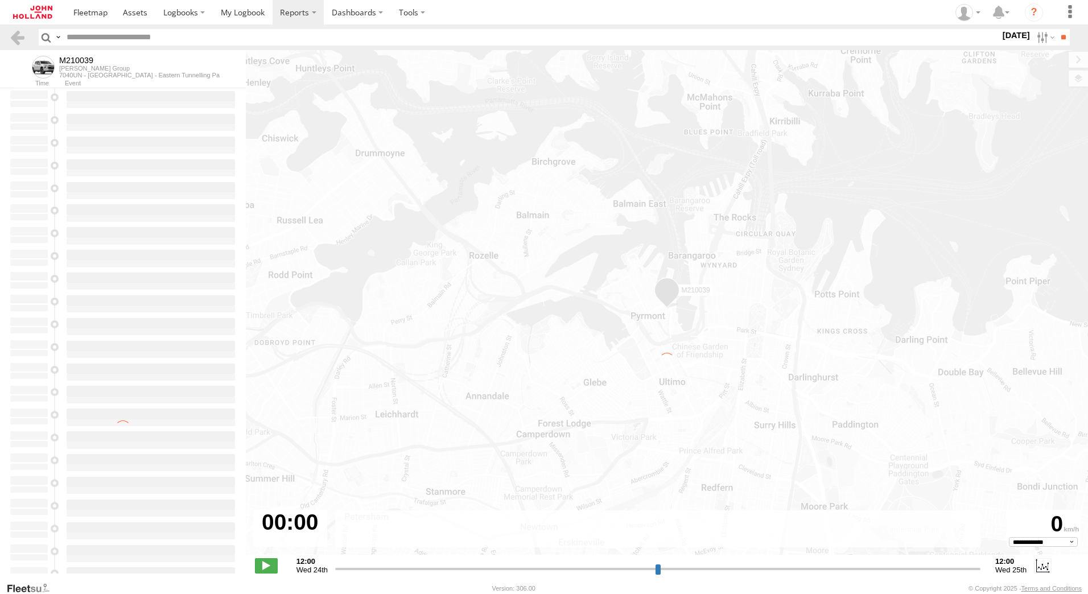
type input "**********"
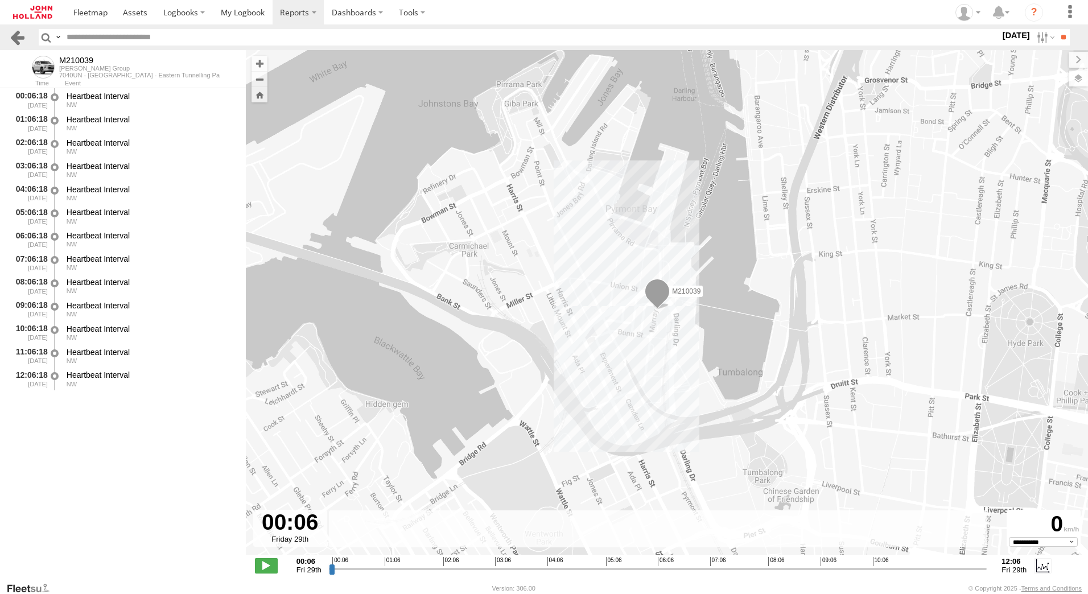
click at [22, 39] on link at bounding box center [17, 37] width 17 height 17
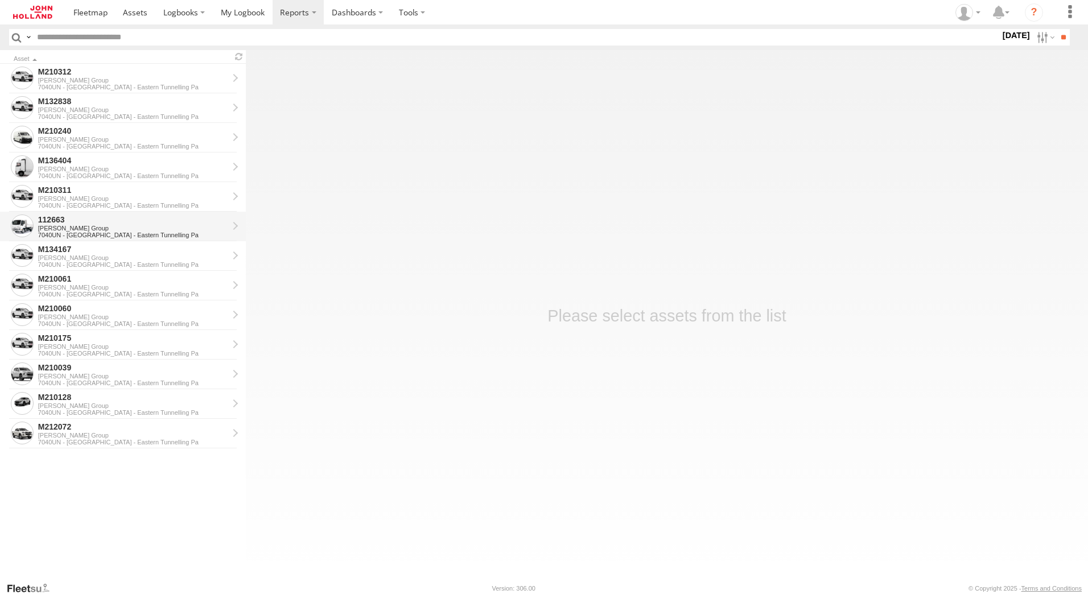
click at [68, 220] on div "112663" at bounding box center [133, 220] width 190 height 10
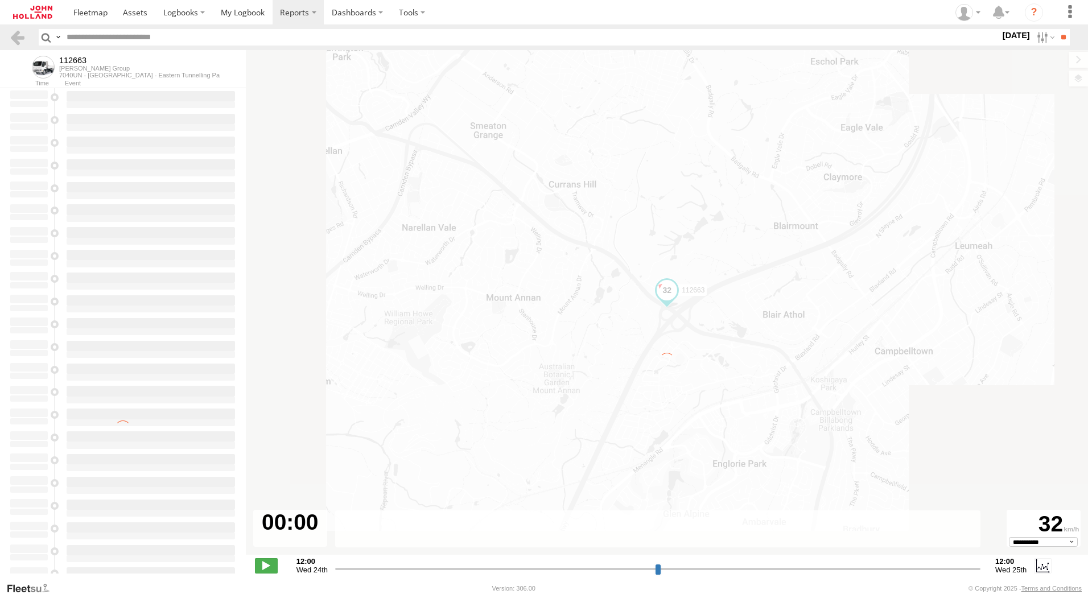
type input "**********"
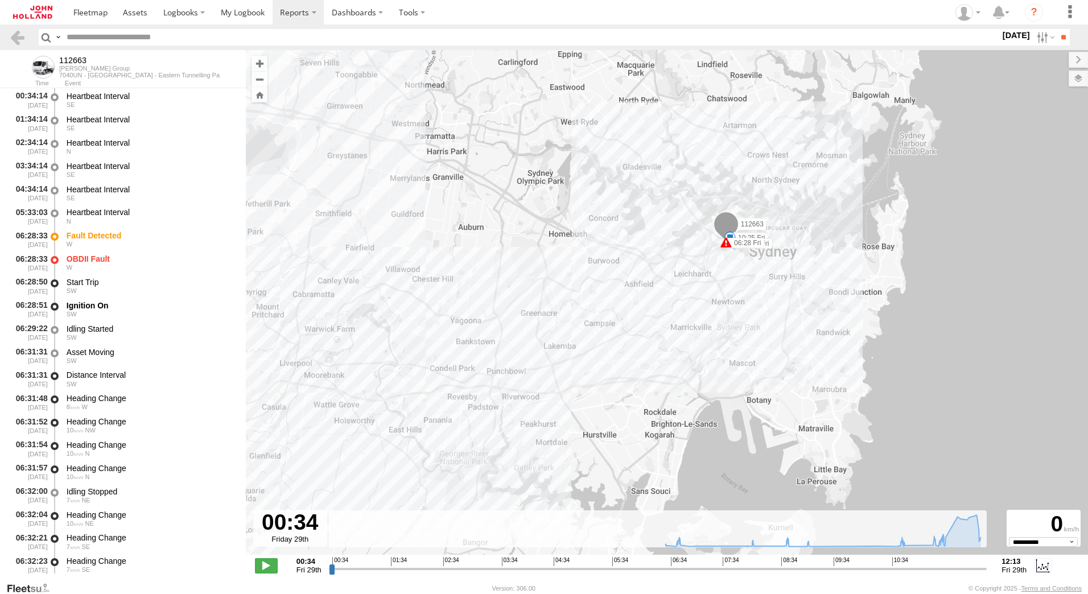
drag, startPoint x: 854, startPoint y: 264, endPoint x: 587, endPoint y: 395, distance: 297.5
click at [587, 395] on div "112663 06:28 Fri 06:28 Fri 08:12 Fri 09:20 Fri 10:25 Fri 10:53 Fri" at bounding box center [667, 308] width 842 height 517
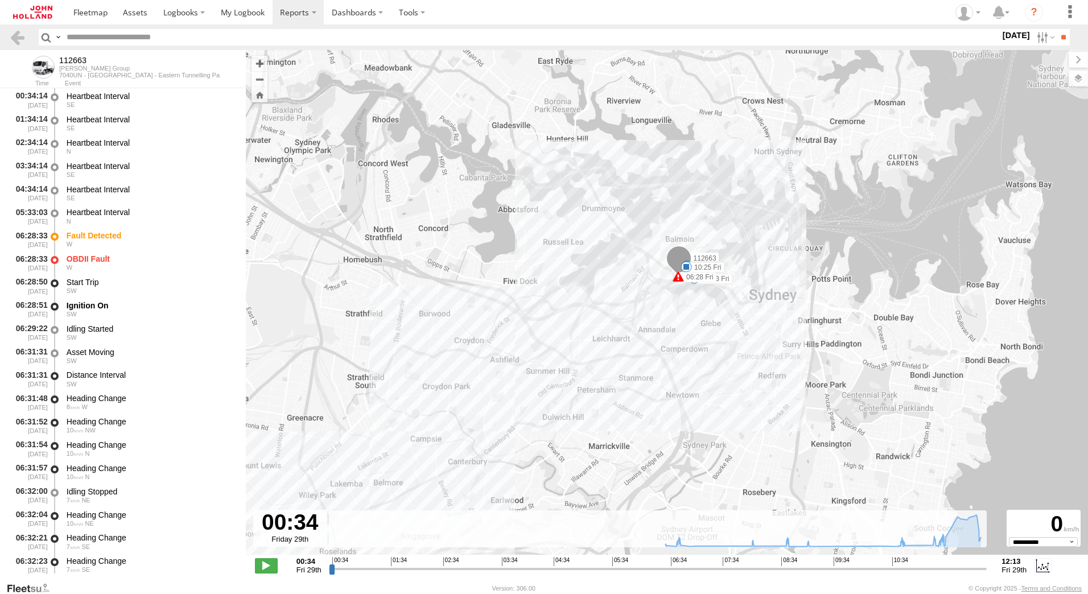
drag, startPoint x: 795, startPoint y: 176, endPoint x: 702, endPoint y: 268, distance: 131.2
click at [702, 389] on div "112663 06:28 Fri 06:28 Fri 08:12 Fri 09:20 Fri 10:25 Fri 10:53 Fri" at bounding box center [1005, 389] width 842 height 0
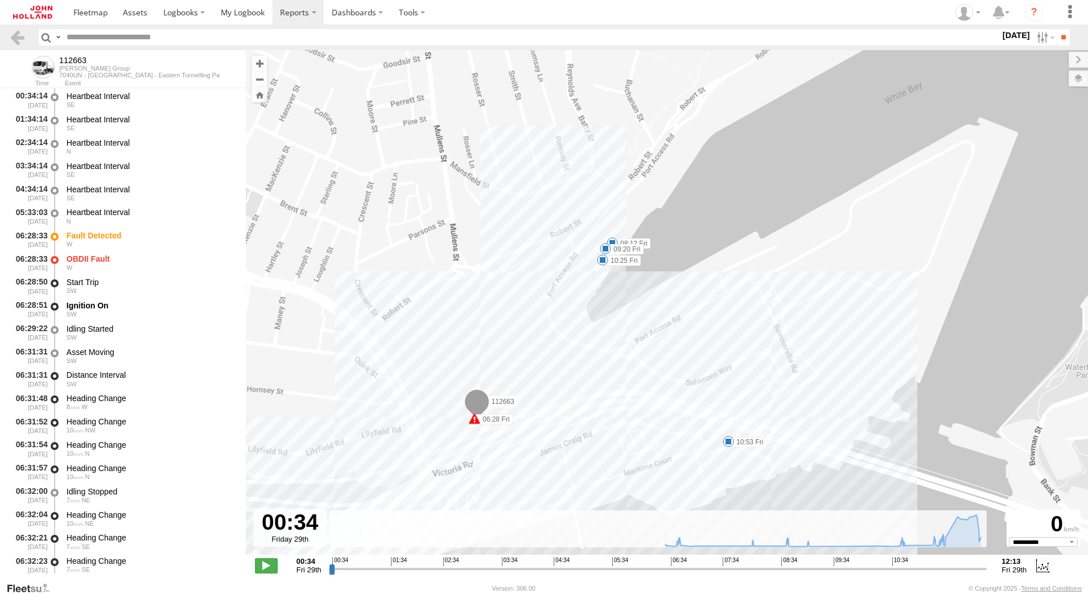
drag, startPoint x: 565, startPoint y: 292, endPoint x: 711, endPoint y: 206, distance: 169.6
click at [711, 206] on div "112663 06:28 Fri 06:28 Fri 08:12 Fri 09:20 Fri 10:25 Fri 10:53 Fri" at bounding box center [667, 308] width 842 height 517
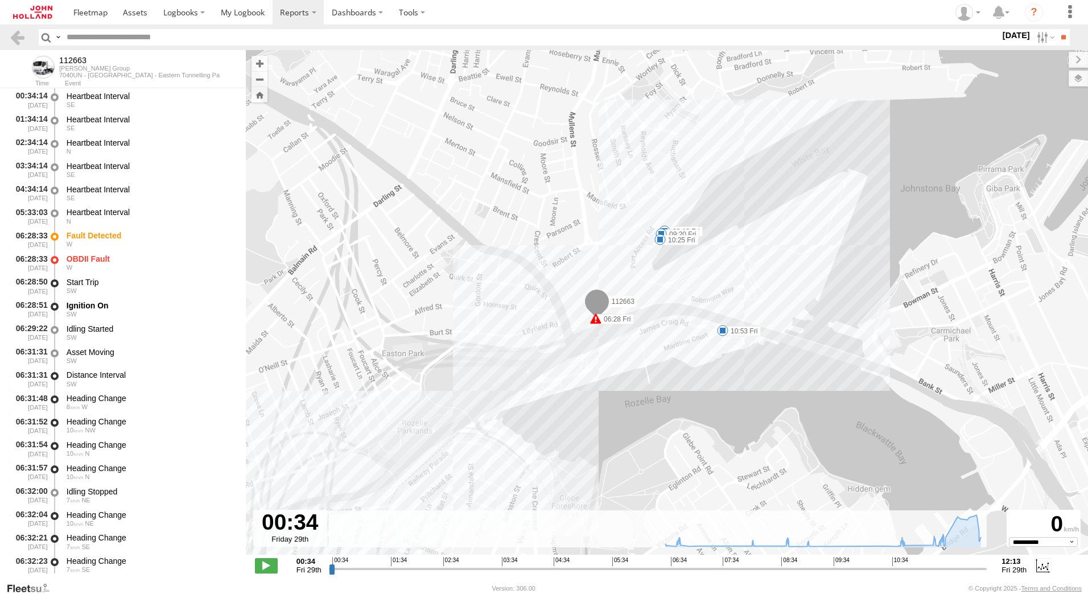
click at [596, 321] on span at bounding box center [595, 318] width 11 height 11
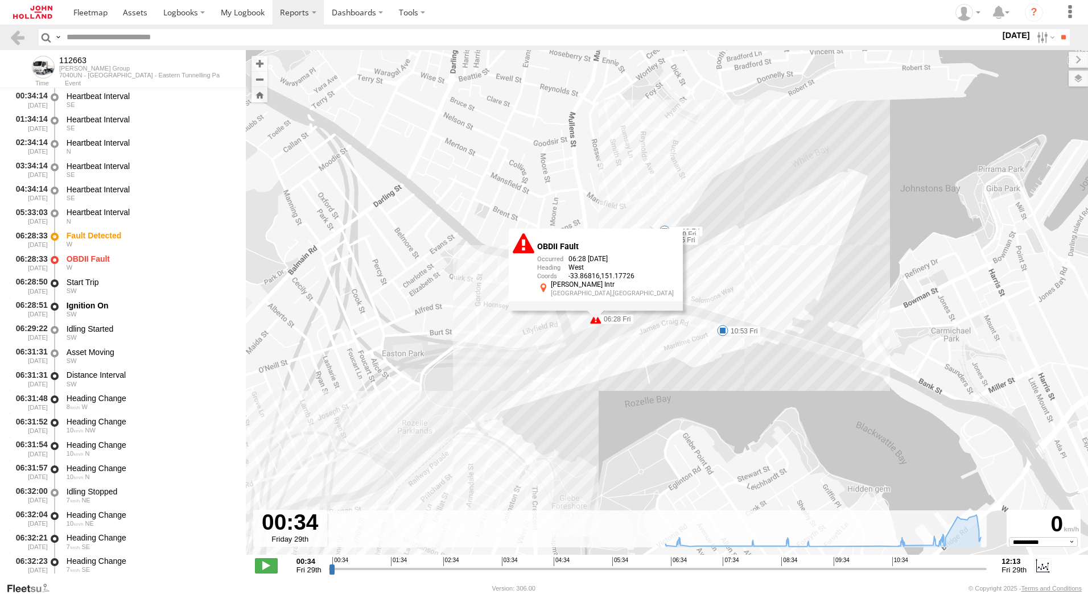
click at [585, 218] on div "112663 06:28 Fri 06:28 Fri 08:12 Fri 09:20 Fri 10:25 Fri 10:53 Fri OBDII Fault …" at bounding box center [667, 308] width 842 height 517
